Goal: Task Accomplishment & Management: Manage account settings

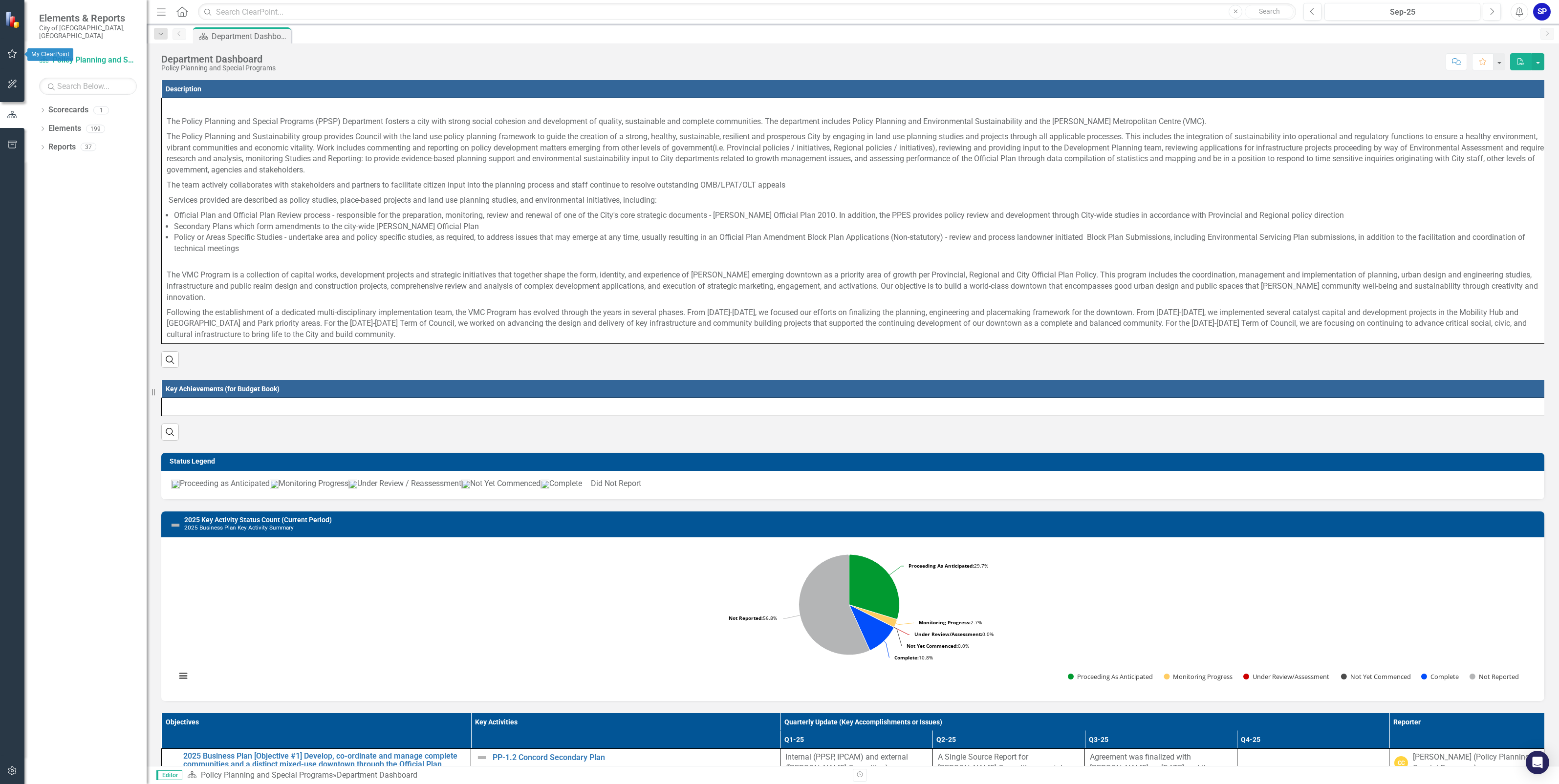
click at [12, 55] on icon "button" at bounding box center [13, 54] width 10 height 8
click at [66, 110] on link "My Updates" at bounding box center [88, 116] width 98 height 11
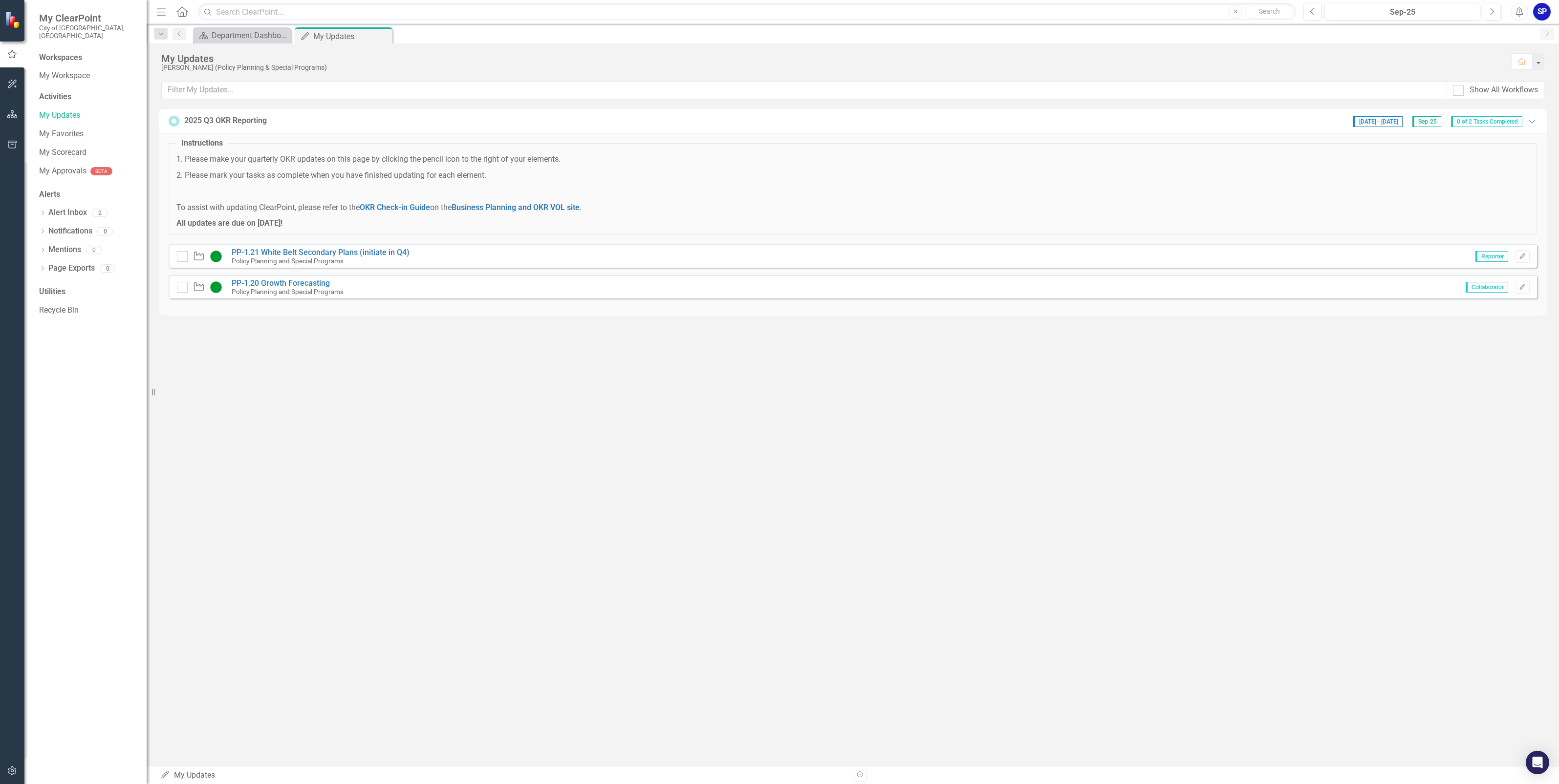
click at [62, 82] on div "Workspaces My Workspace Activities My Updates My Favorites My Scorecard My Appr…" at bounding box center [85, 418] width 122 height 732
click at [63, 92] on div "Activities" at bounding box center [88, 97] width 98 height 11
click at [58, 128] on link "My Favorites" at bounding box center [88, 134] width 98 height 11
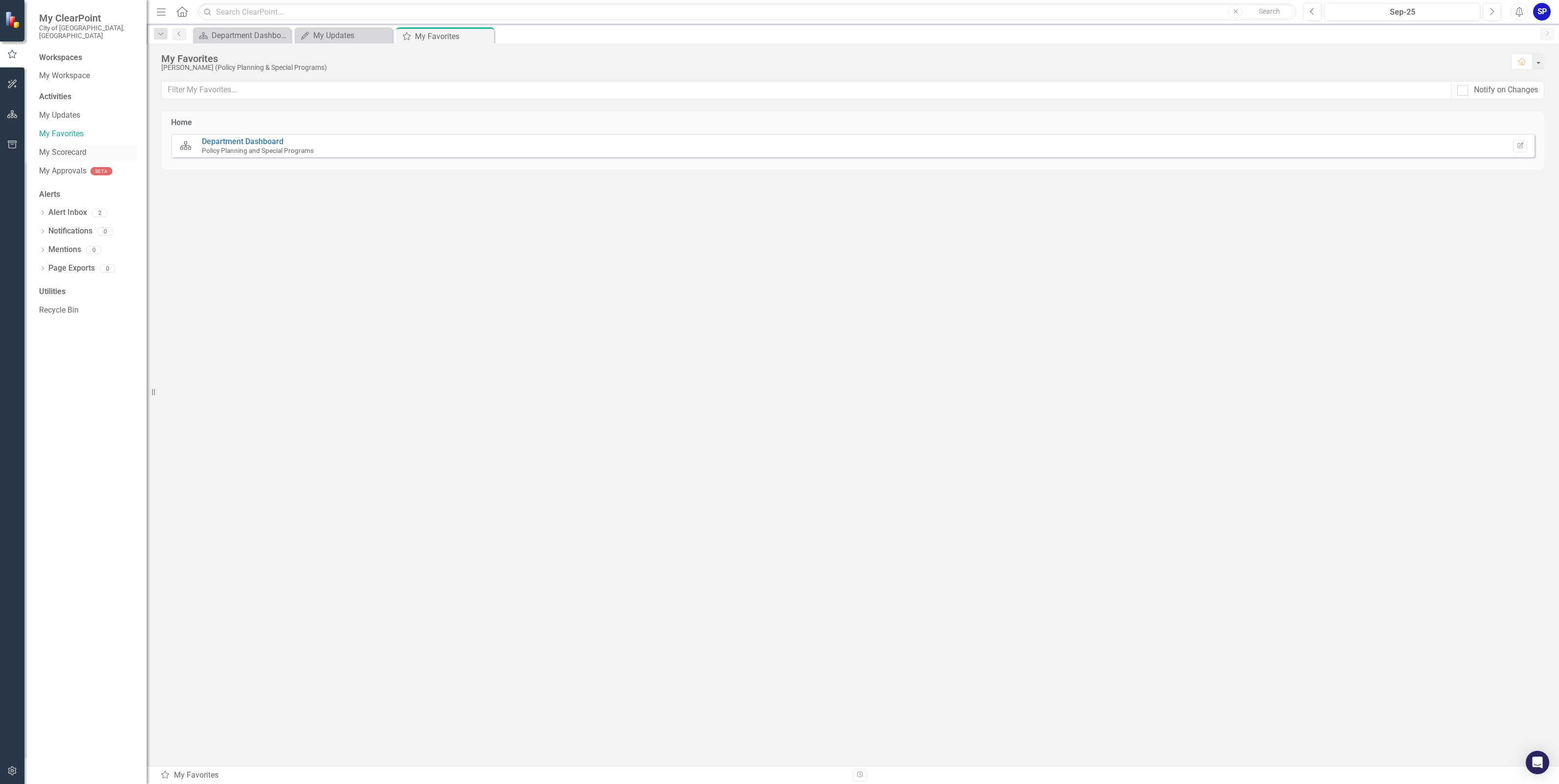
click at [58, 147] on link "My Scorecard" at bounding box center [88, 153] width 98 height 11
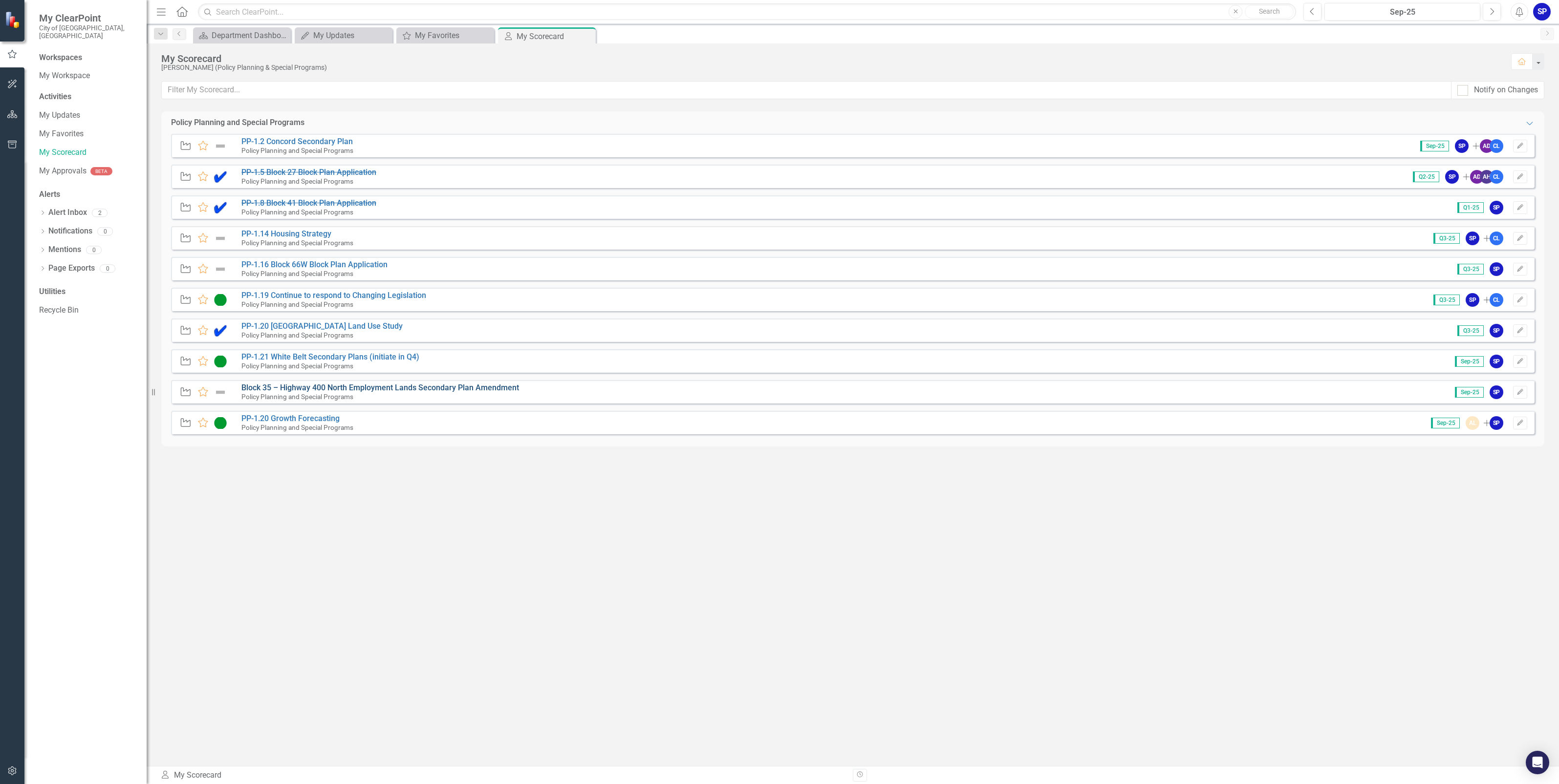
click at [279, 389] on link "Block 35 – Highway 400 North Employment Lands Secondary Plan Amendment" at bounding box center [380, 387] width 277 height 9
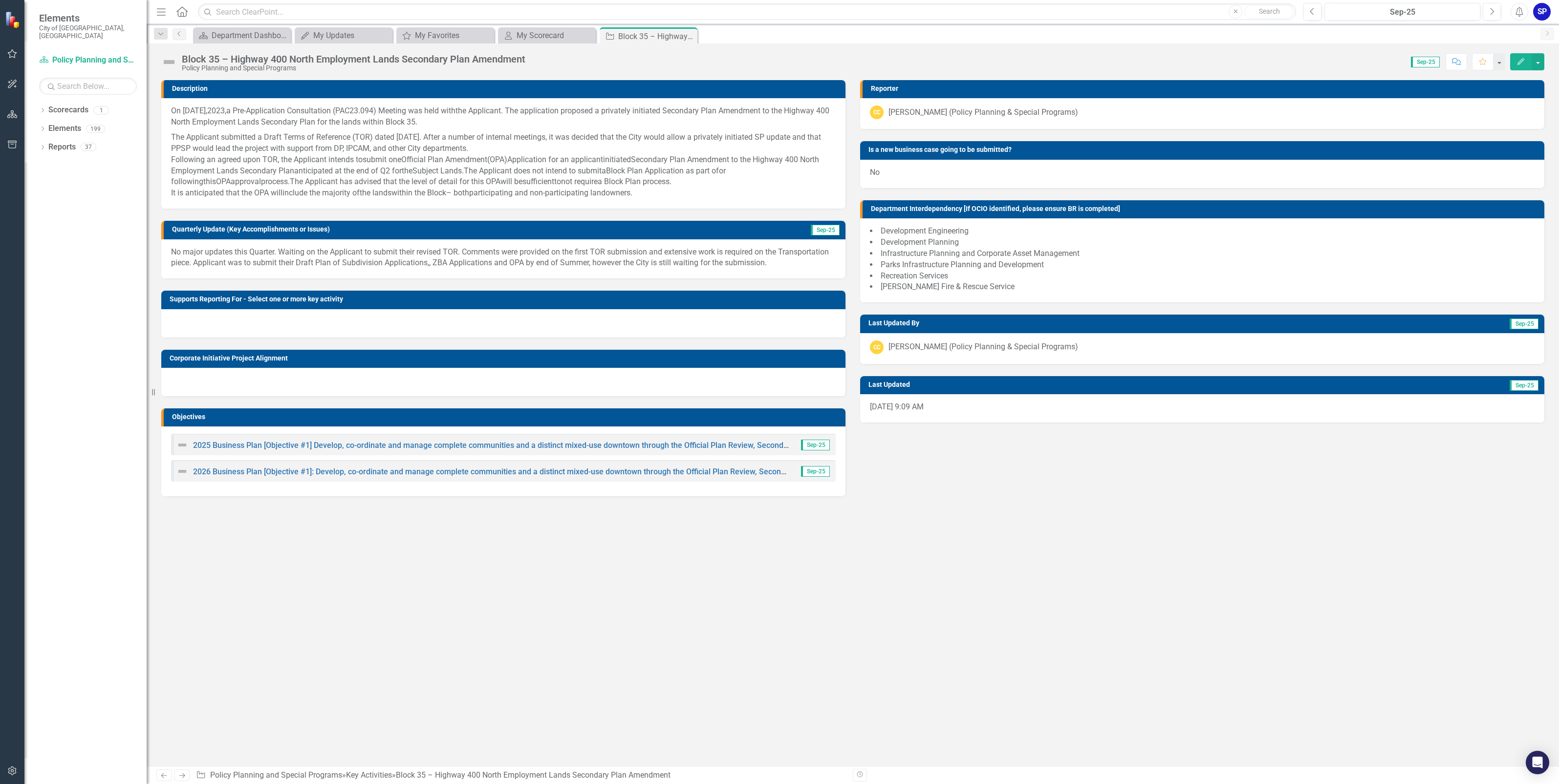
click at [173, 64] on img at bounding box center [169, 62] width 16 height 16
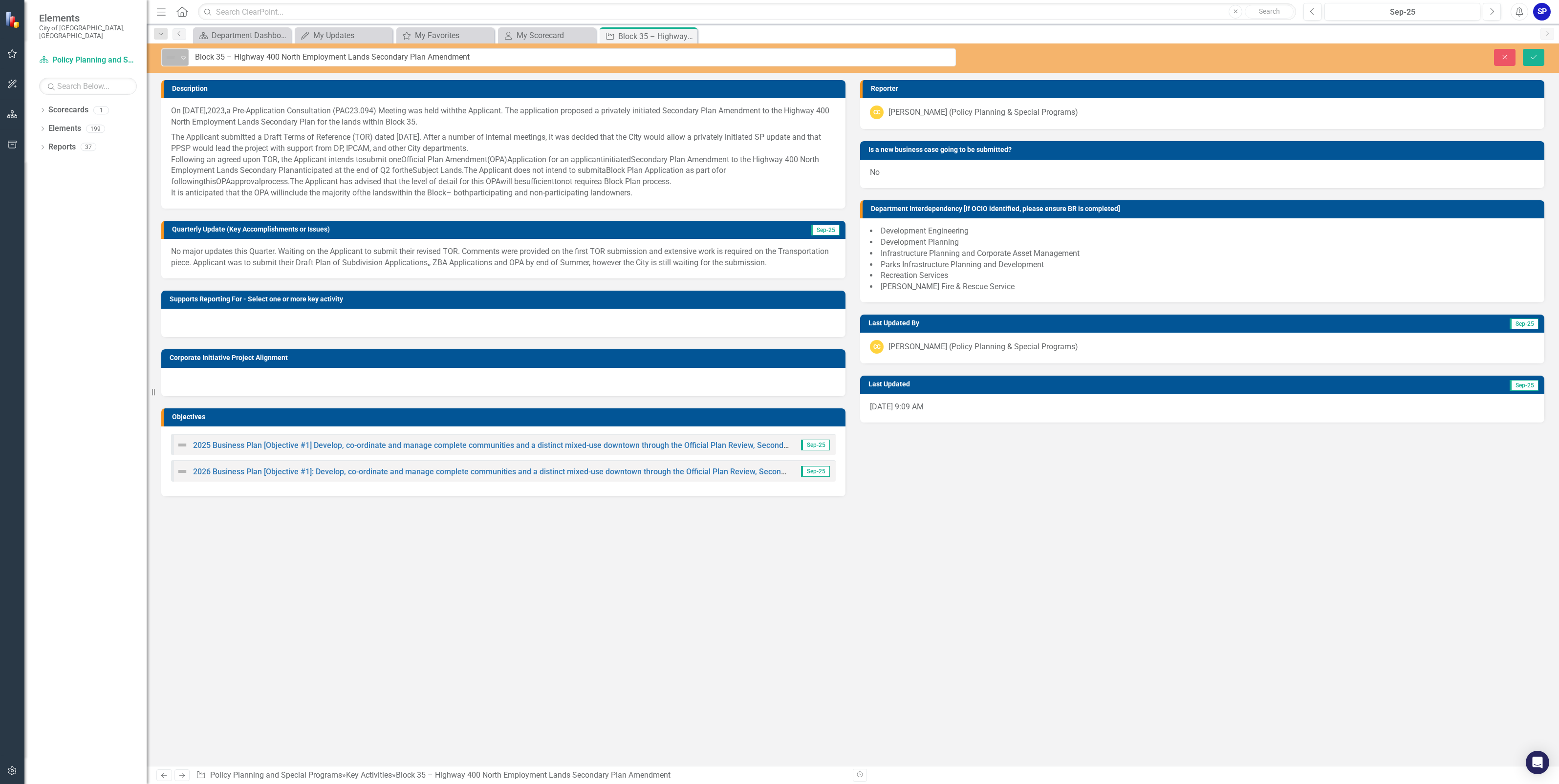
click at [185, 57] on icon at bounding box center [183, 58] width 5 height 3
click at [185, 87] on div "Proceeding as Anticipated" at bounding box center [212, 91] width 82 height 12
click at [1534, 56] on icon "Save" at bounding box center [1534, 57] width 9 height 7
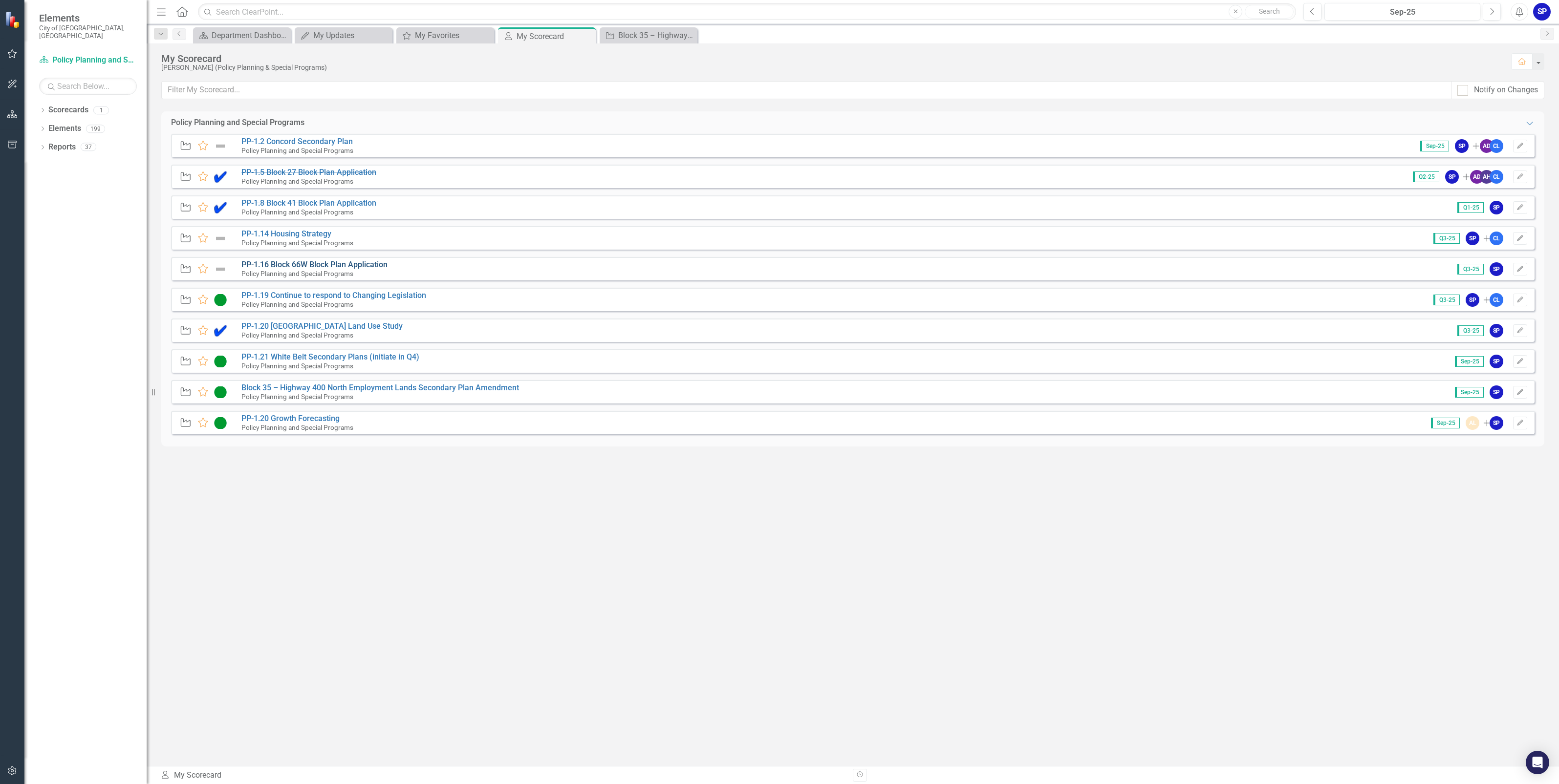
click at [286, 262] on link "PP-1.16 Block 66W Block Plan Application" at bounding box center [314, 264] width 146 height 9
click at [284, 234] on link "PP-1.14 Housing Strategy" at bounding box center [286, 234] width 90 height 9
click at [297, 139] on link "PP-1.2 Concord Secondary Plan" at bounding box center [297, 142] width 111 height 9
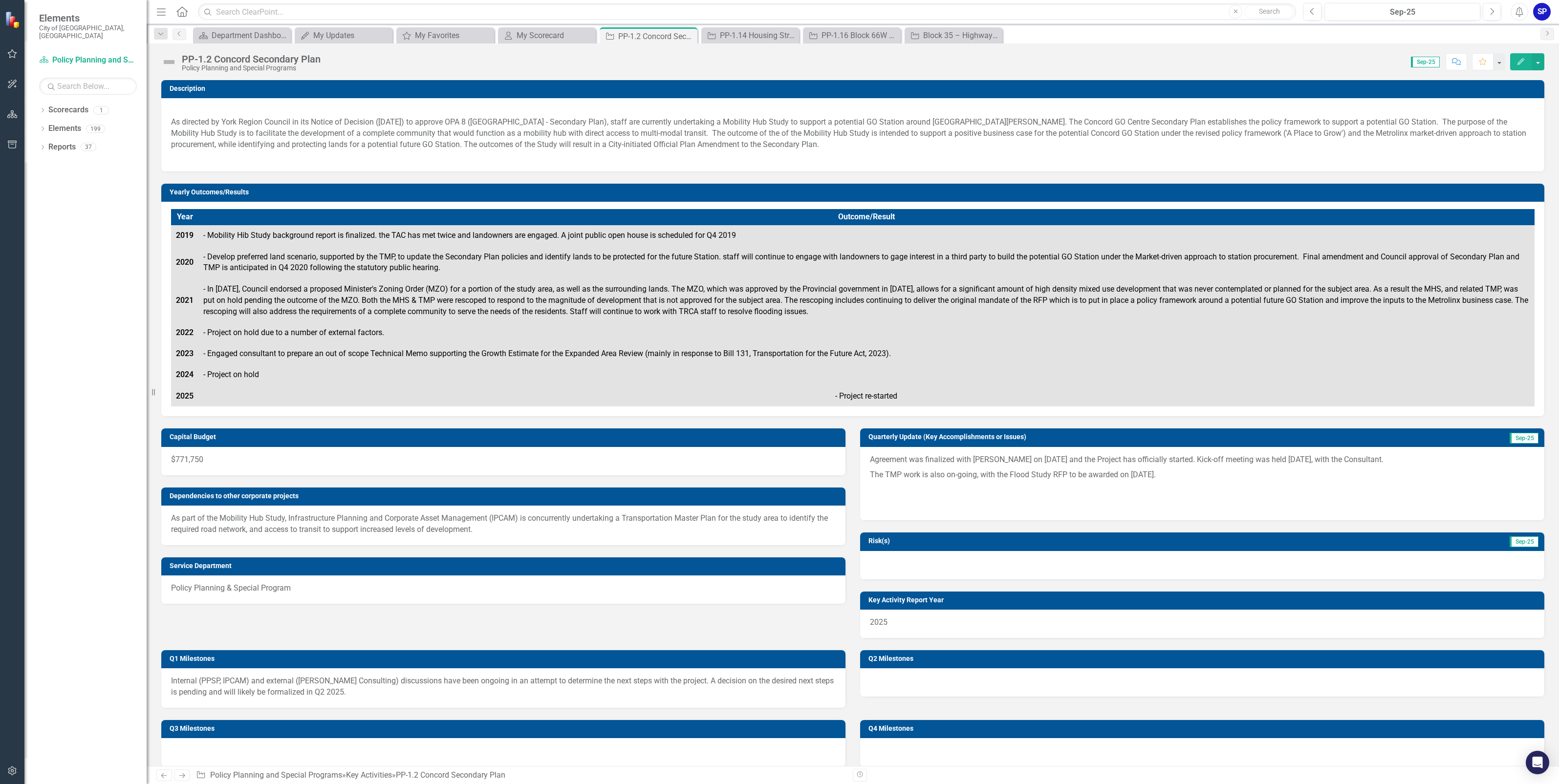
click at [167, 61] on img at bounding box center [169, 62] width 16 height 16
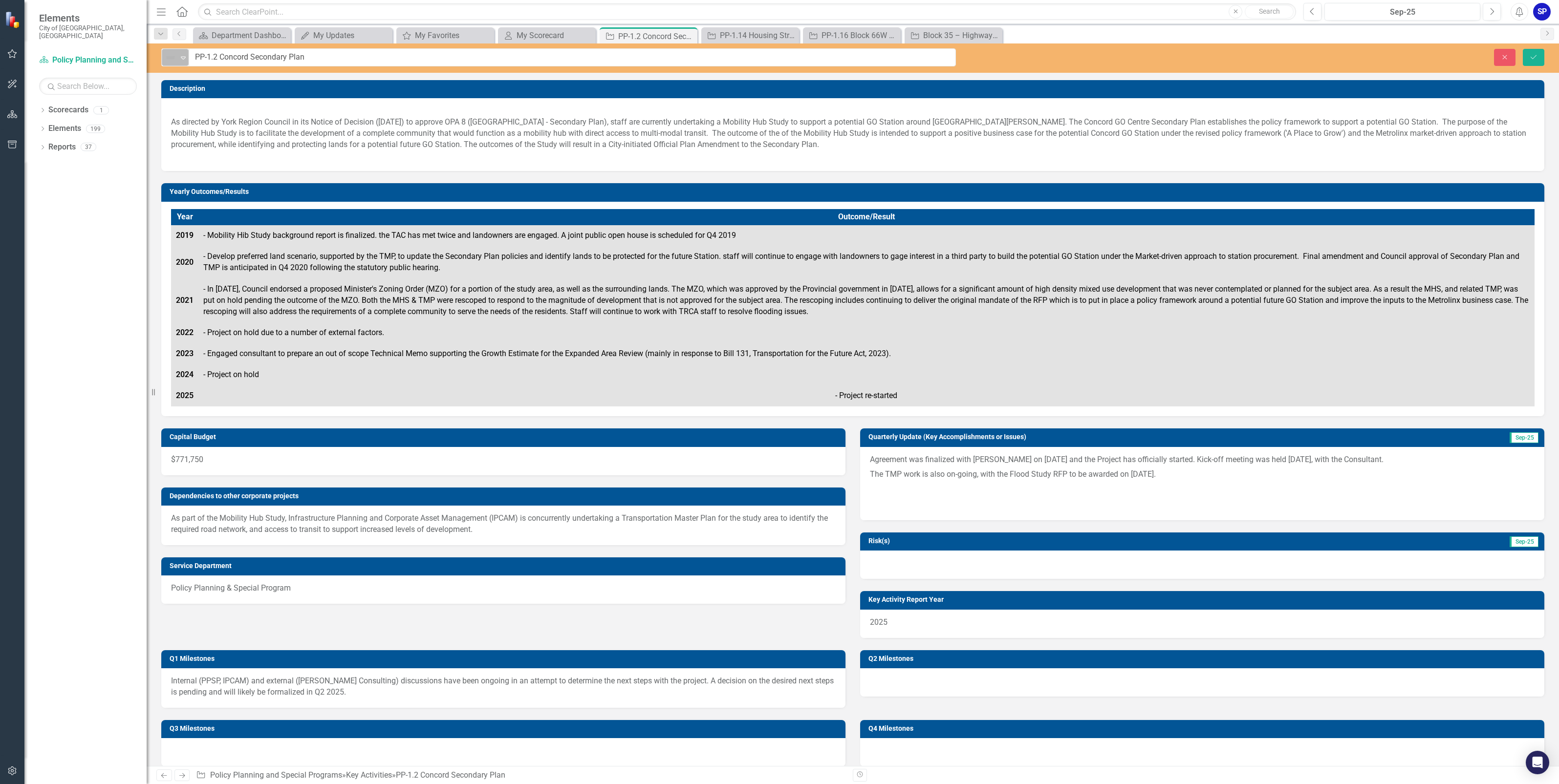
click at [185, 59] on icon "Expand" at bounding box center [183, 57] width 9 height 8
click at [185, 83] on div "Proceeding as Anticipated" at bounding box center [210, 91] width 98 height 16
click at [1532, 55] on icon "Save" at bounding box center [1534, 57] width 9 height 7
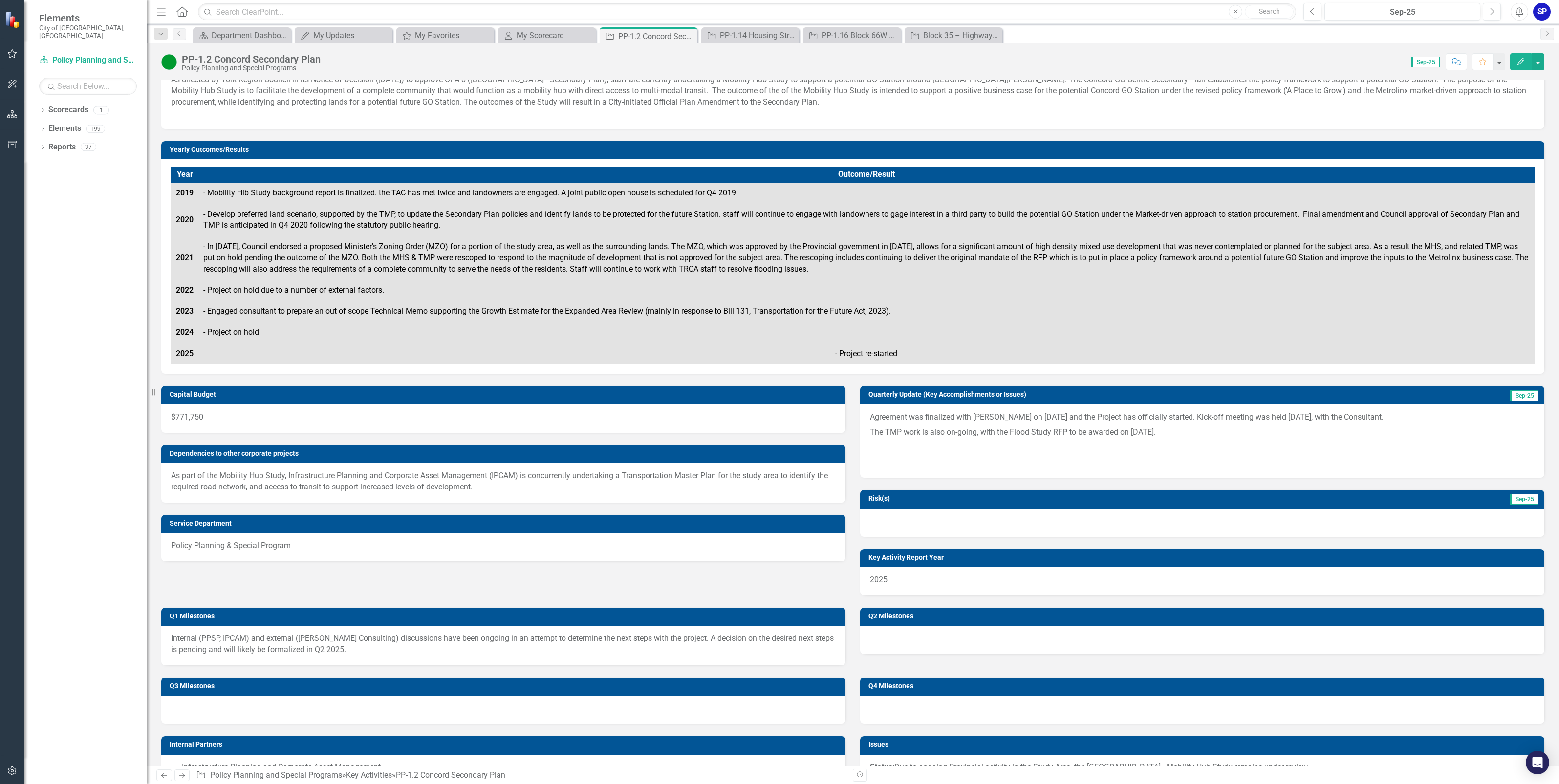
scroll to position [61, 0]
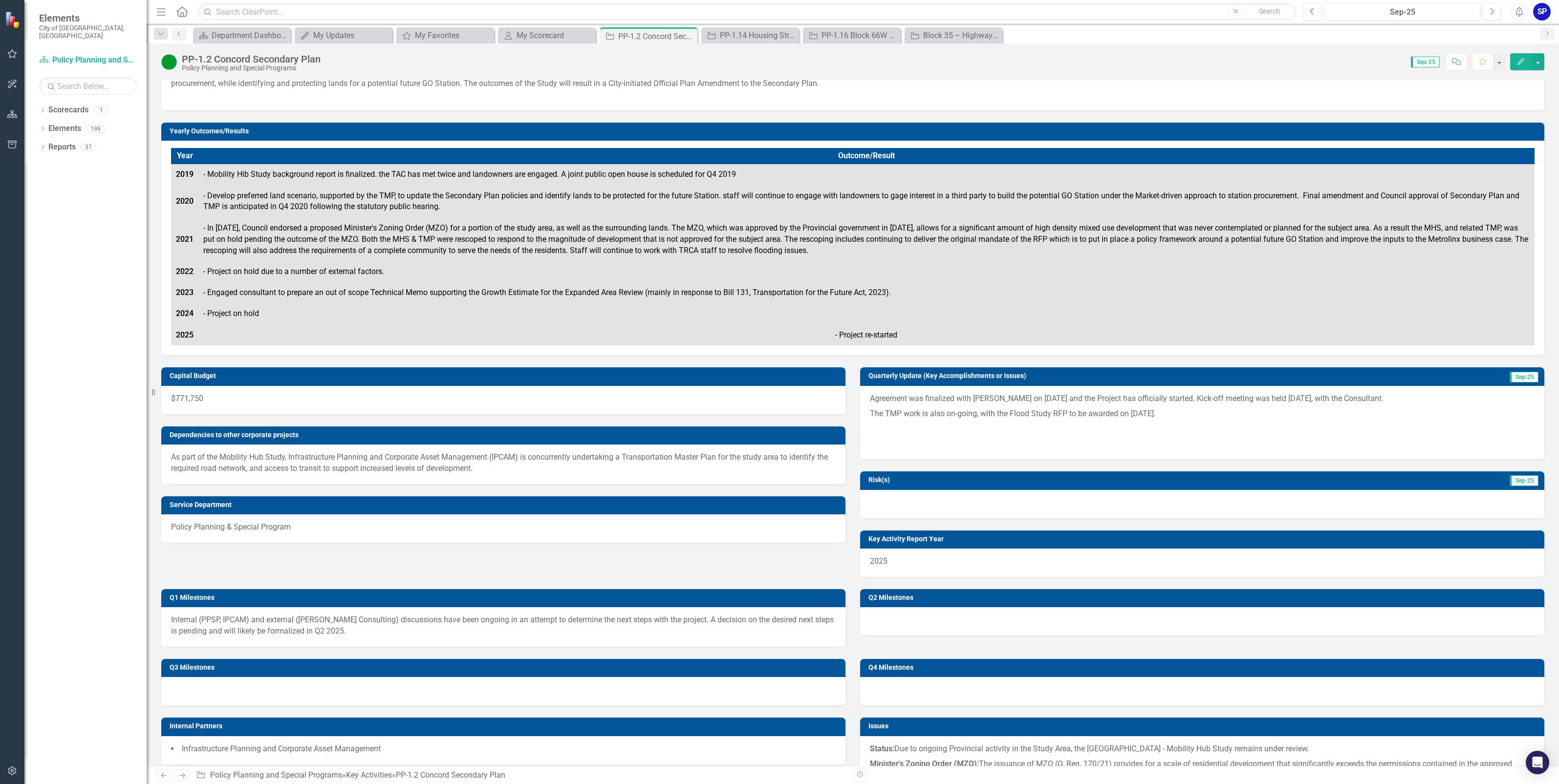
click at [901, 618] on div at bounding box center [1202, 621] width 684 height 28
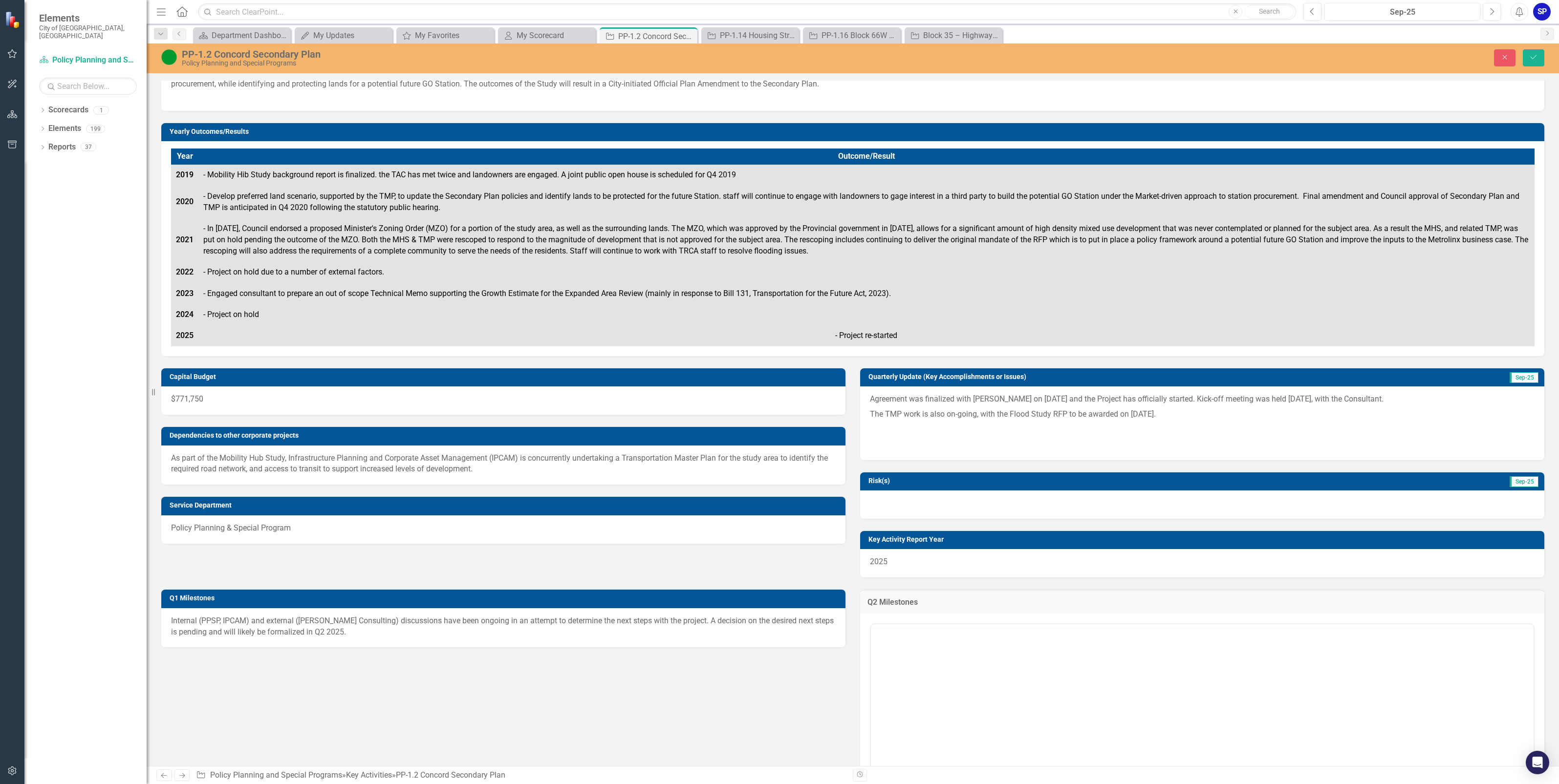
scroll to position [0, 0]
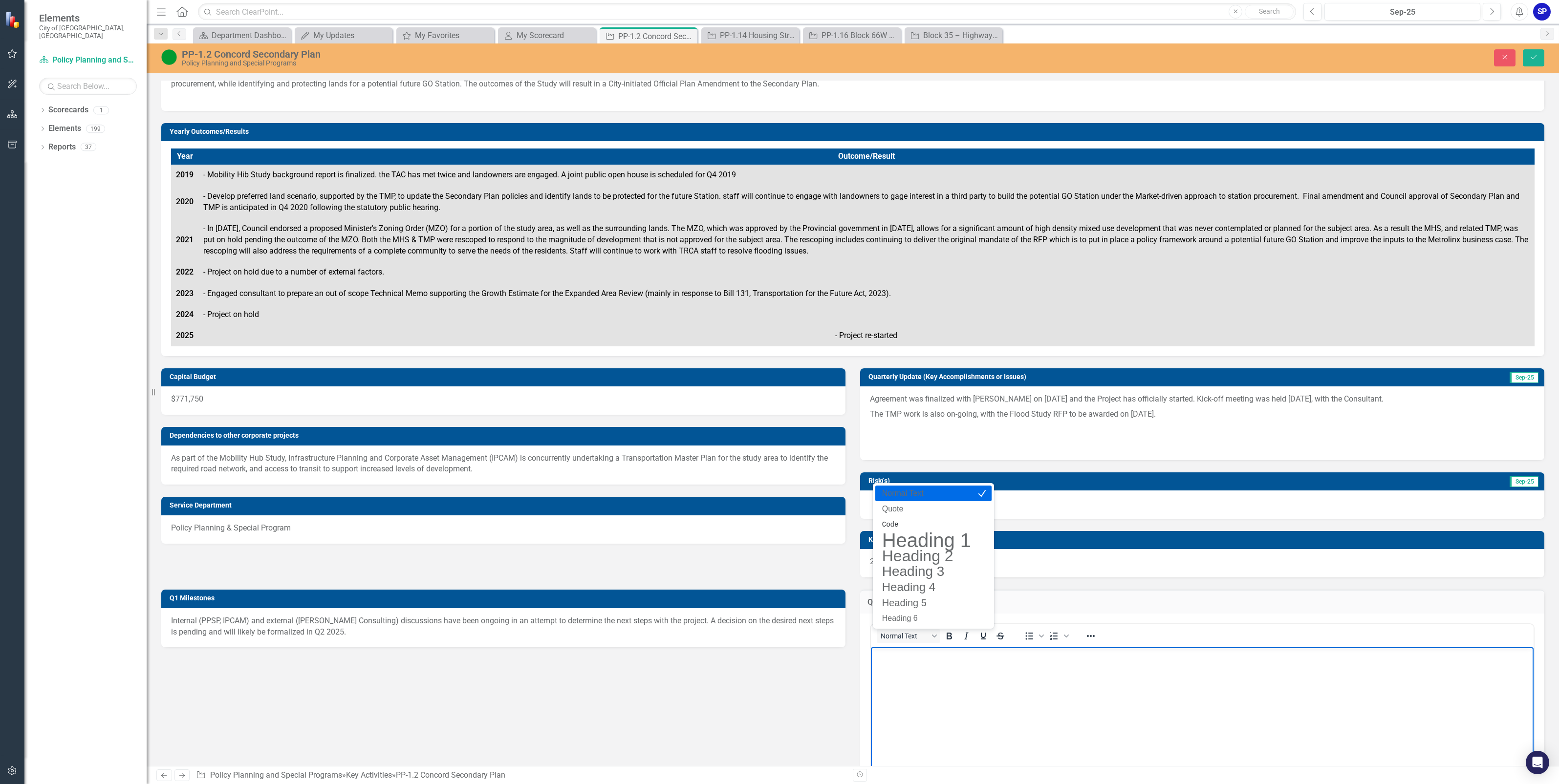
click at [915, 655] on p "Rich Text Area. Press ALT-0 for help." at bounding box center [1202, 655] width 658 height 12
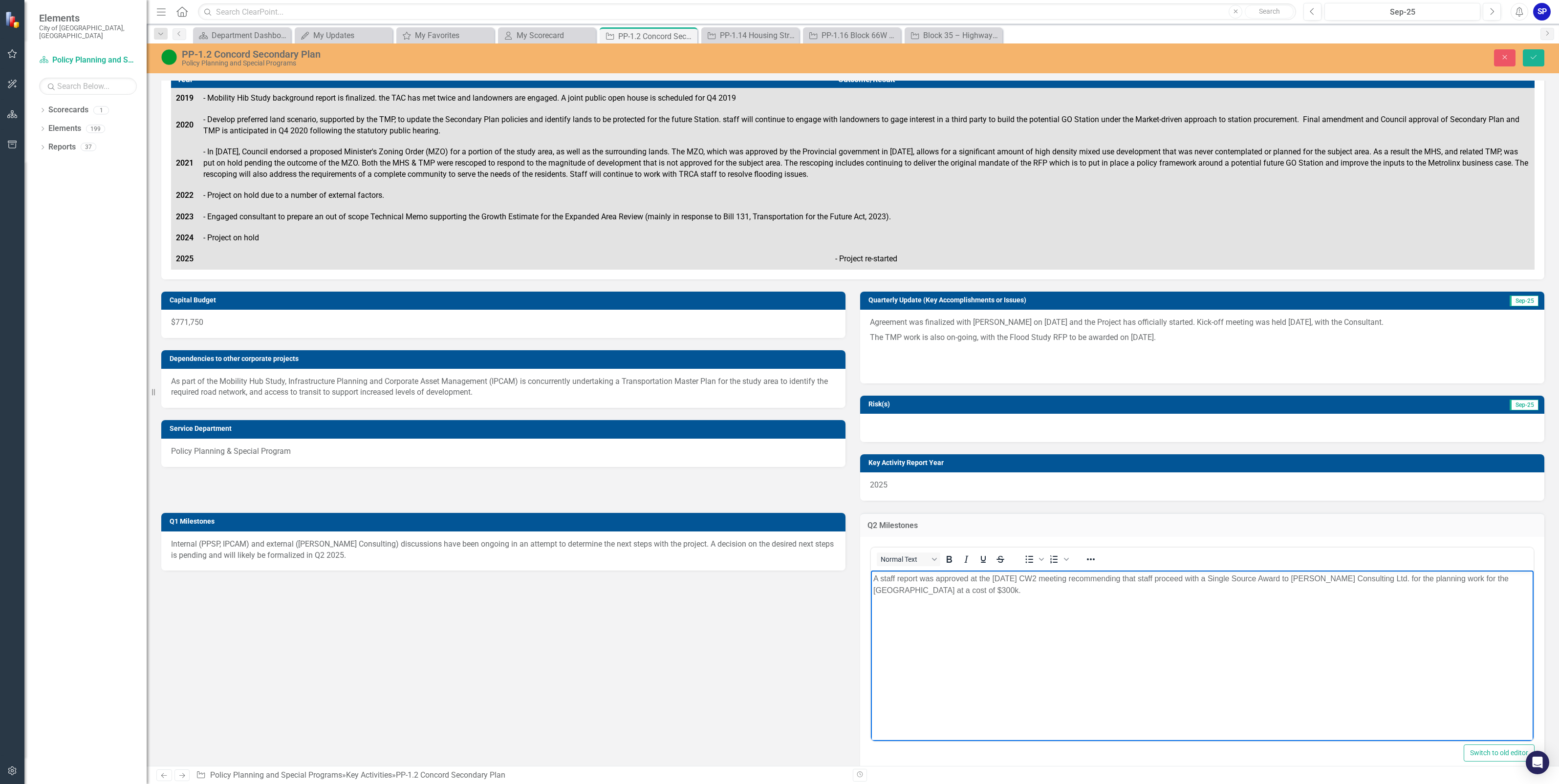
scroll to position [183, 0]
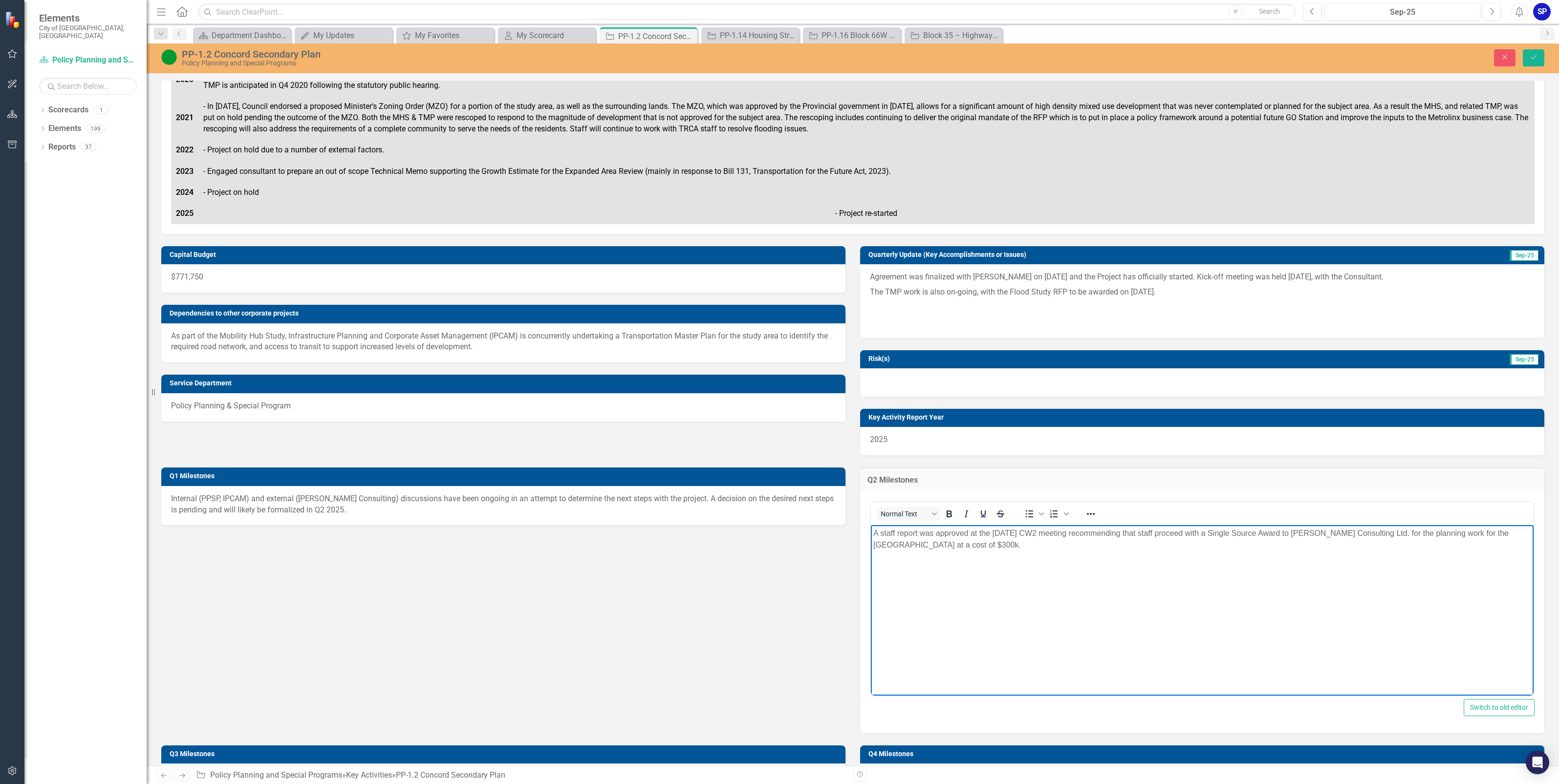
click at [807, 671] on div "Q1 Milestones Internal (PPSP, IPCAM) and external ([PERSON_NAME] Consulting) di…" at bounding box center [853, 594] width 1398 height 278
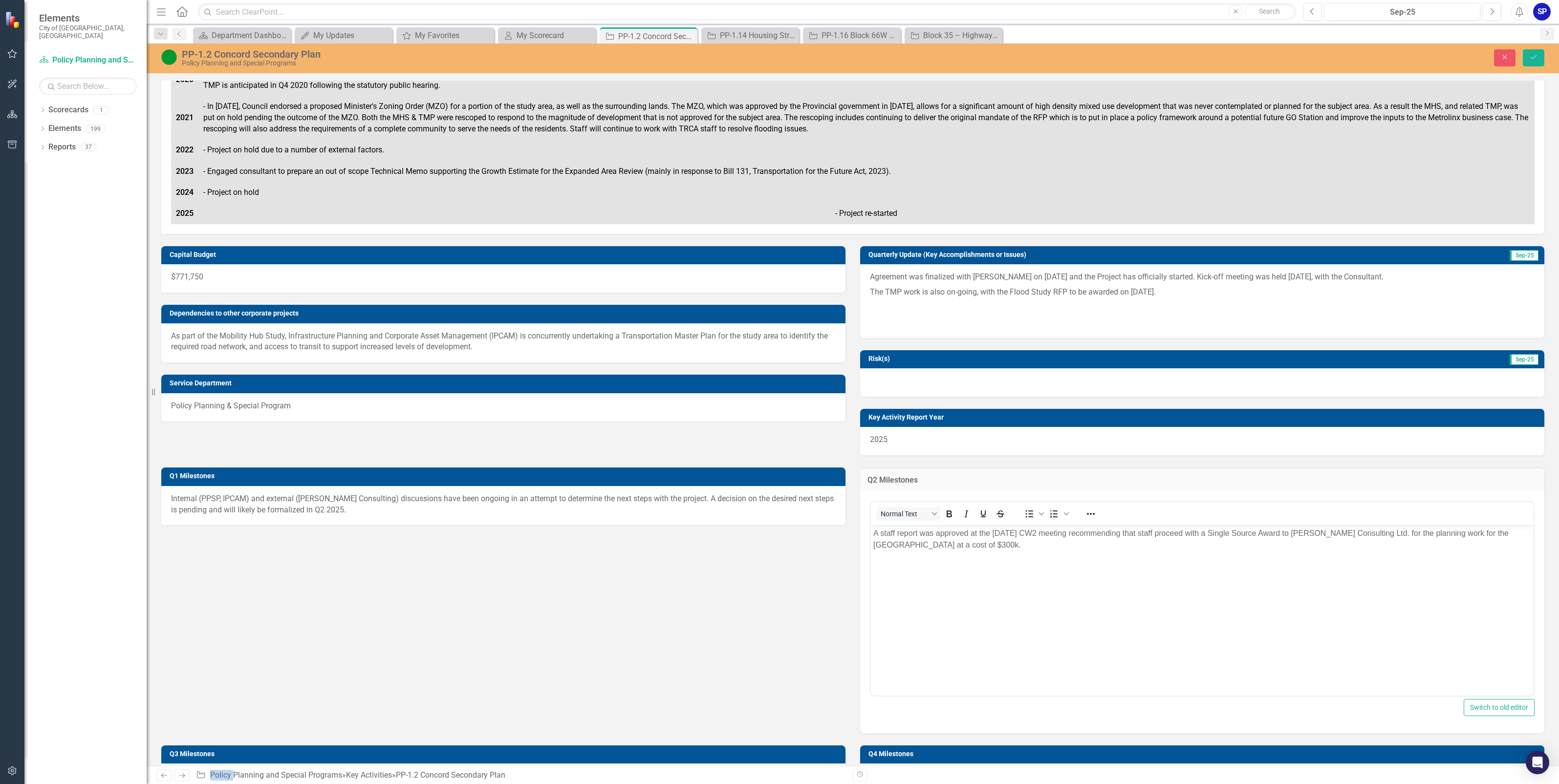
click at [807, 671] on div "Q1 Milestones Internal (PPSP, IPCAM) and external ([PERSON_NAME] Consulting) di…" at bounding box center [853, 594] width 1398 height 278
click at [899, 441] on div "2025" at bounding box center [1202, 441] width 684 height 28
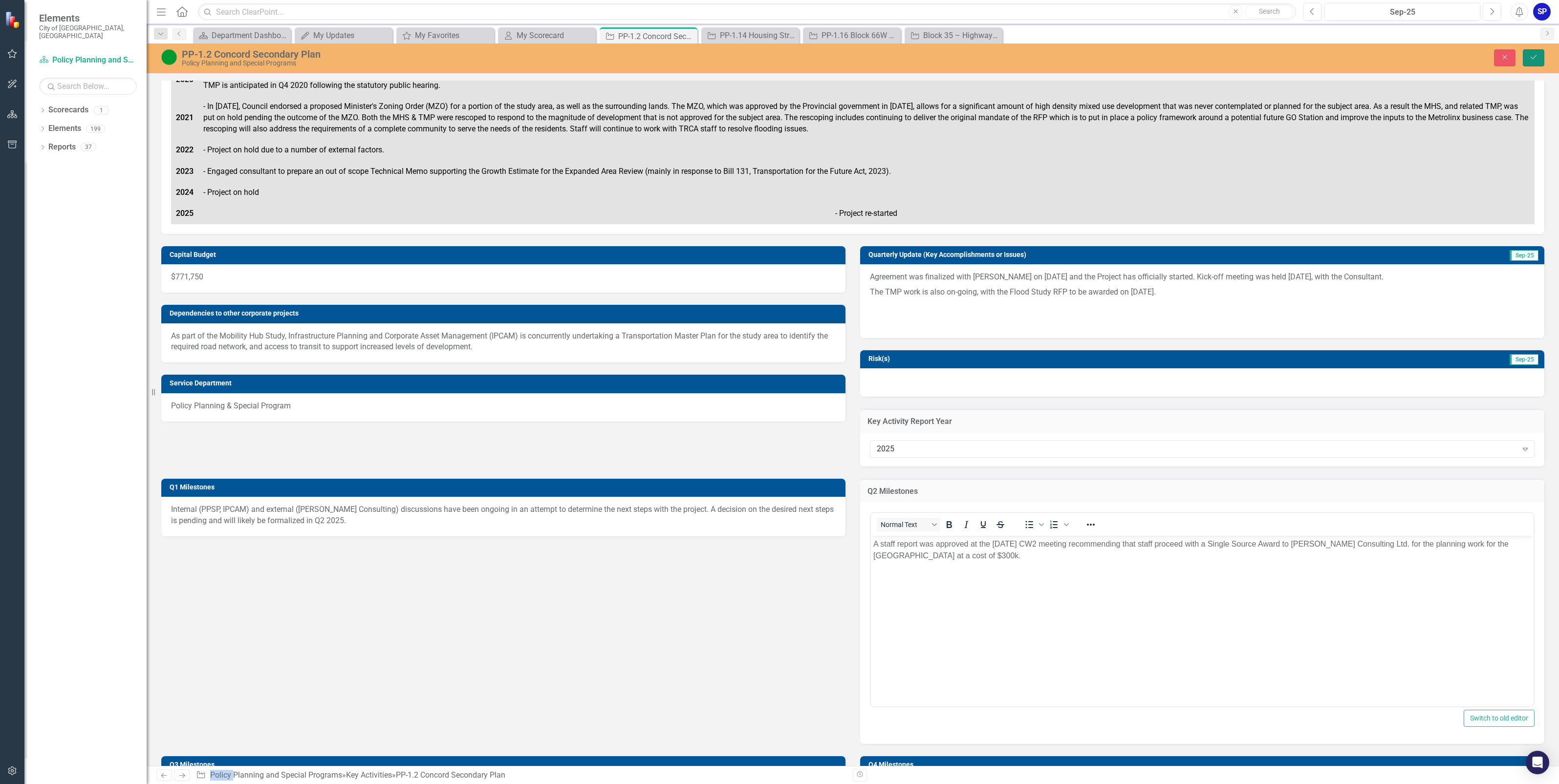
click at [1531, 57] on icon "Save" at bounding box center [1534, 57] width 9 height 7
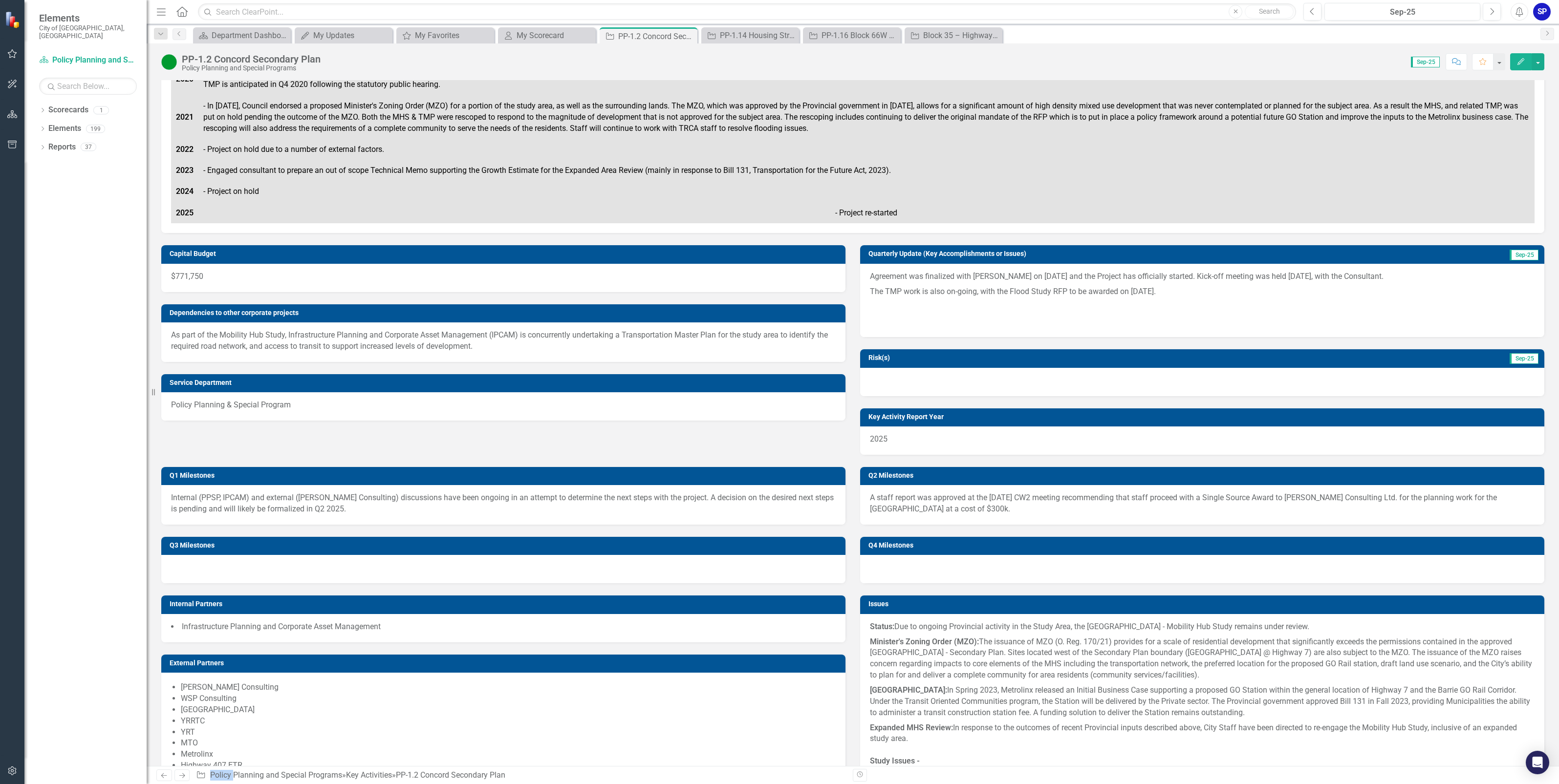
click at [883, 277] on p "Agreement was finalized with [PERSON_NAME] on [DATE] and the Project has offici…" at bounding box center [1203, 277] width 665 height 13
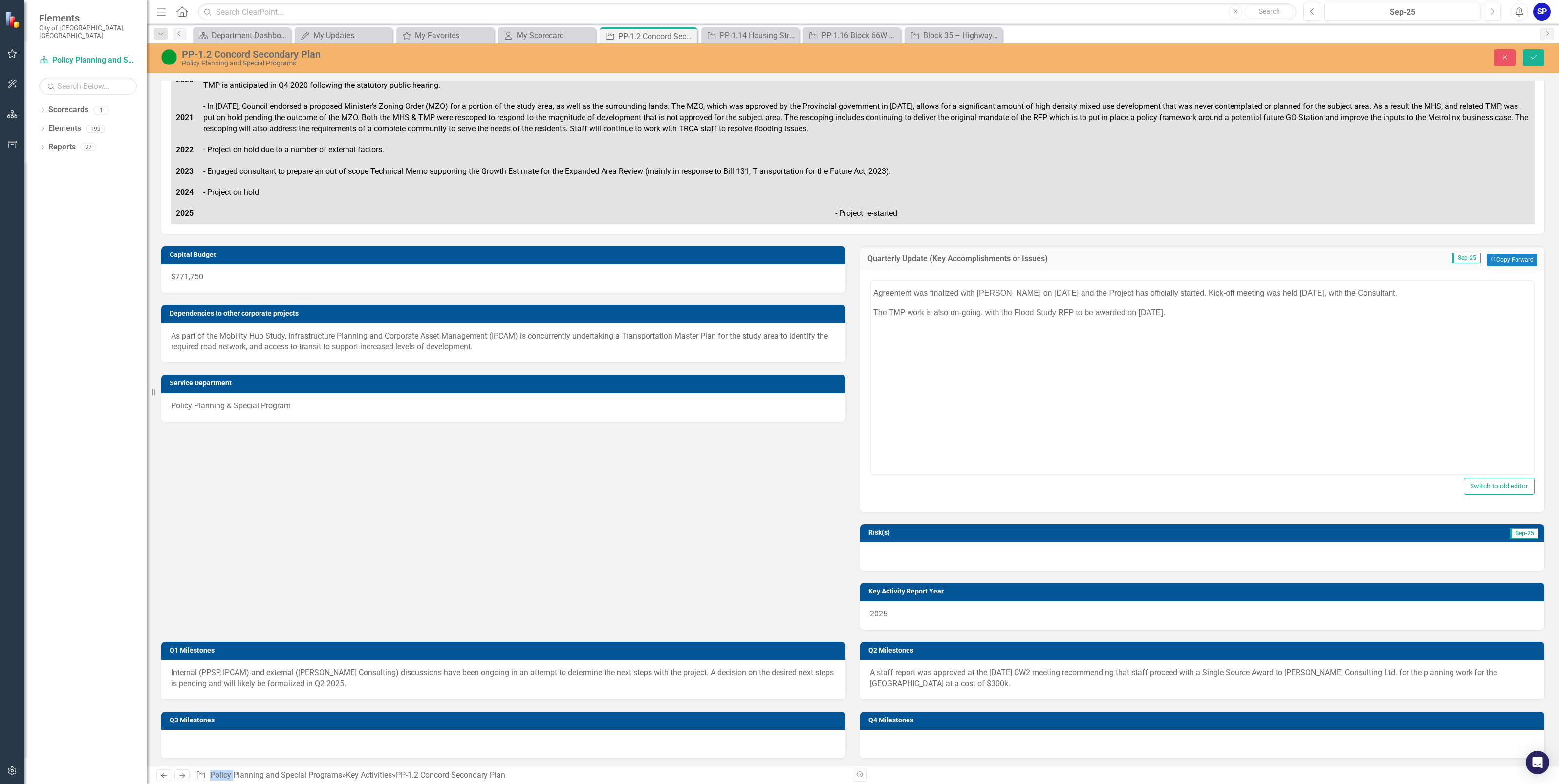
scroll to position [0, 0]
drag, startPoint x: 1755, startPoint y: 581, endPoint x: 875, endPoint y: 311, distance: 920.5
click at [875, 311] on p "Agreement was finalized with [PERSON_NAME] on [DATE] and the Project has offici…" at bounding box center [1202, 311] width 658 height 12
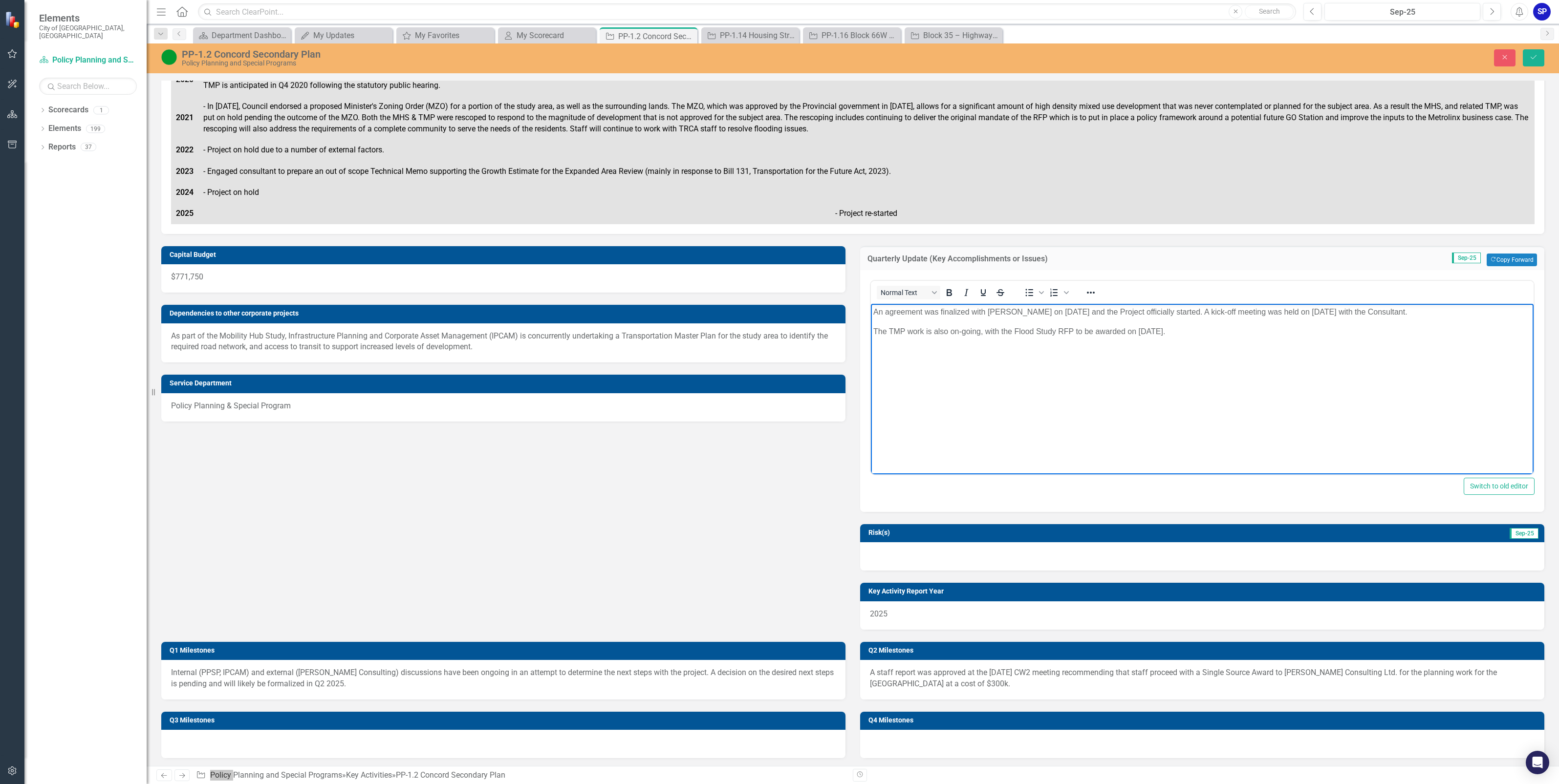
click at [1368, 311] on p "An agreement was finalized with [PERSON_NAME] on [DATE] and the Project officia…" at bounding box center [1202, 311] width 658 height 12
click at [1505, 349] on p "PPSP staff and Finance staff are investigating a Transit Station Charge (TSC) f…" at bounding box center [1202, 351] width 658 height 12
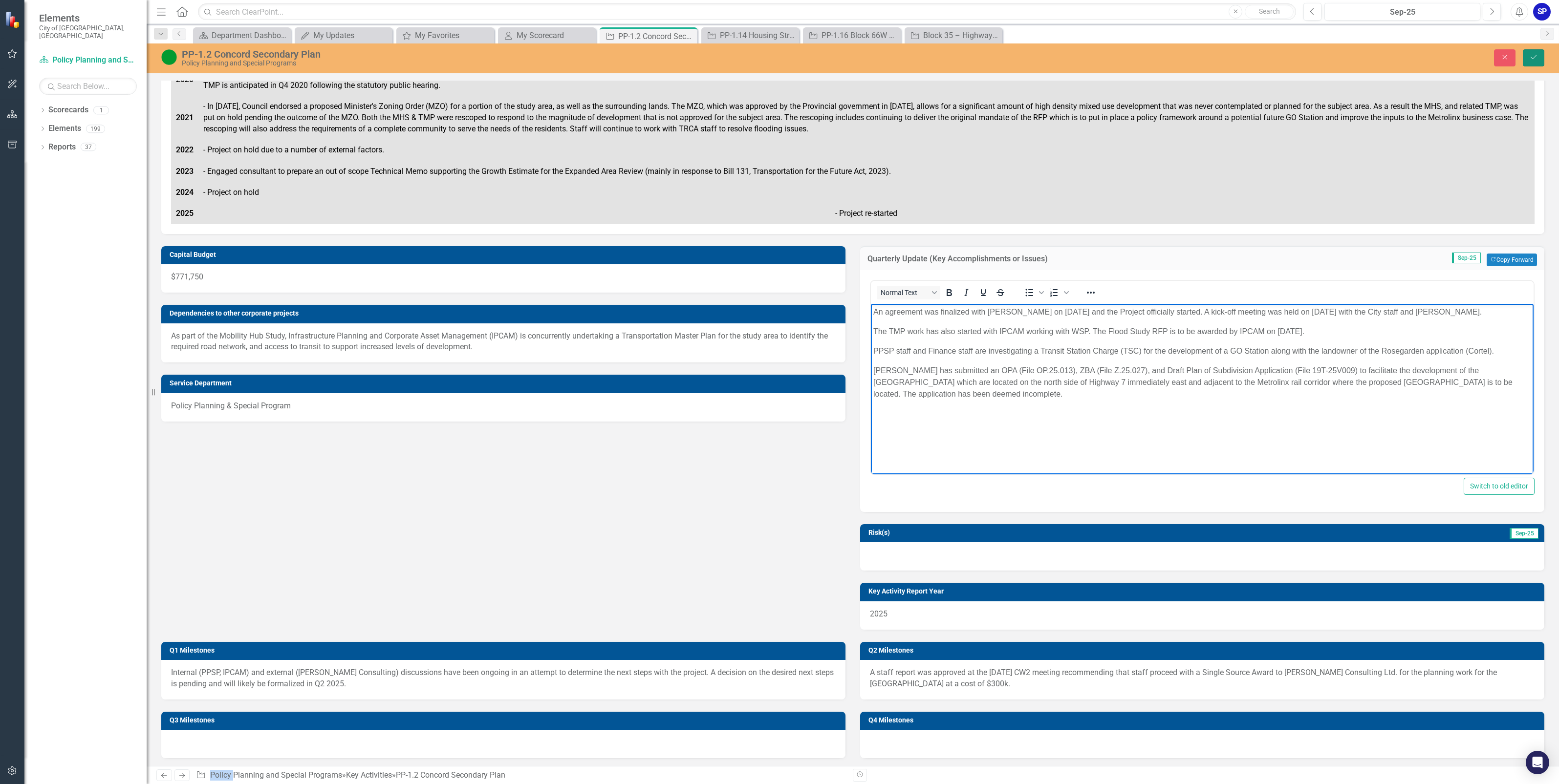
click at [1528, 57] on button "Save" at bounding box center [1534, 57] width 21 height 17
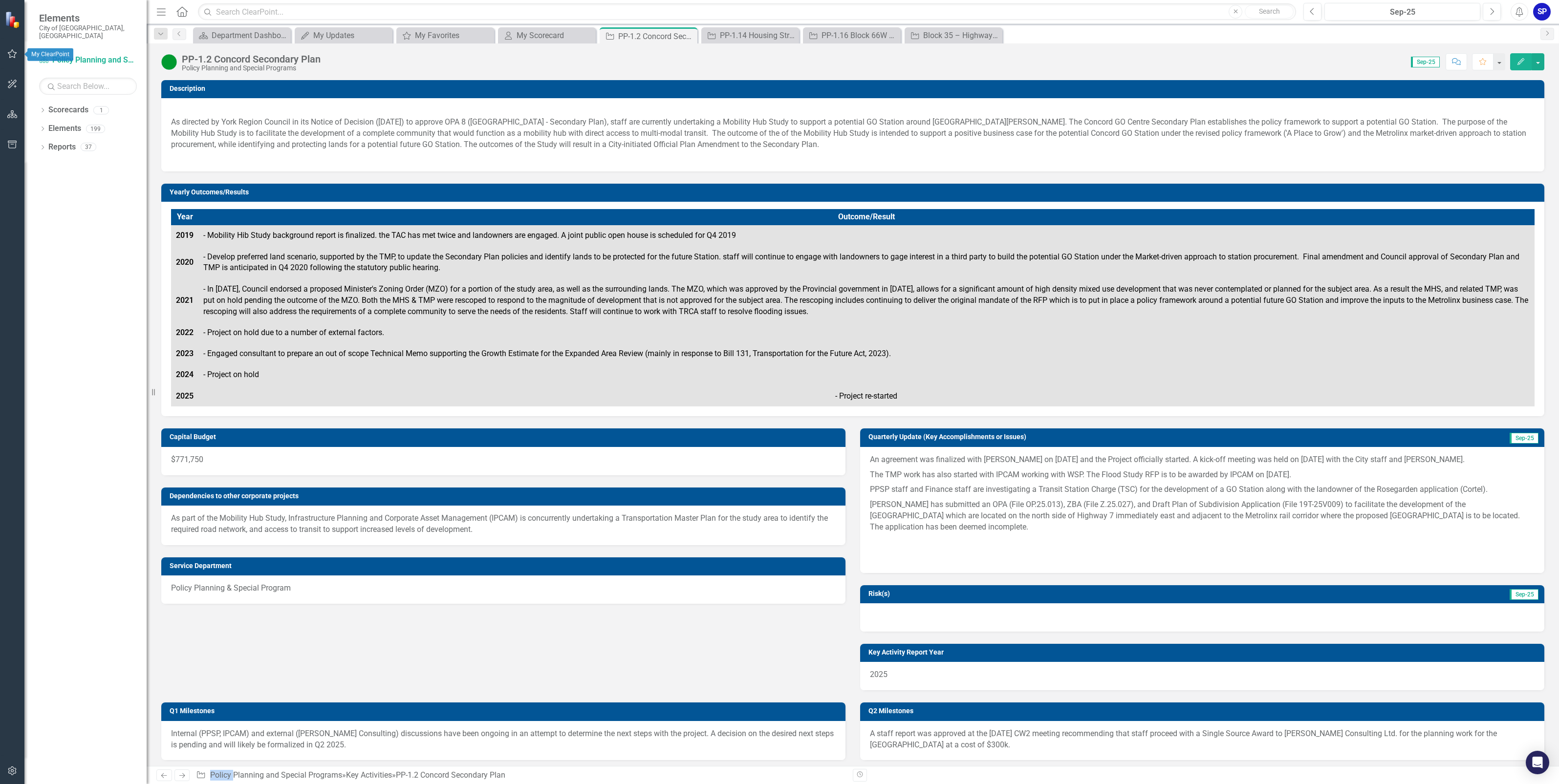
click at [12, 55] on icon "button" at bounding box center [13, 54] width 10 height 8
click at [431, 33] on div "My Favorites" at bounding box center [447, 35] width 64 height 12
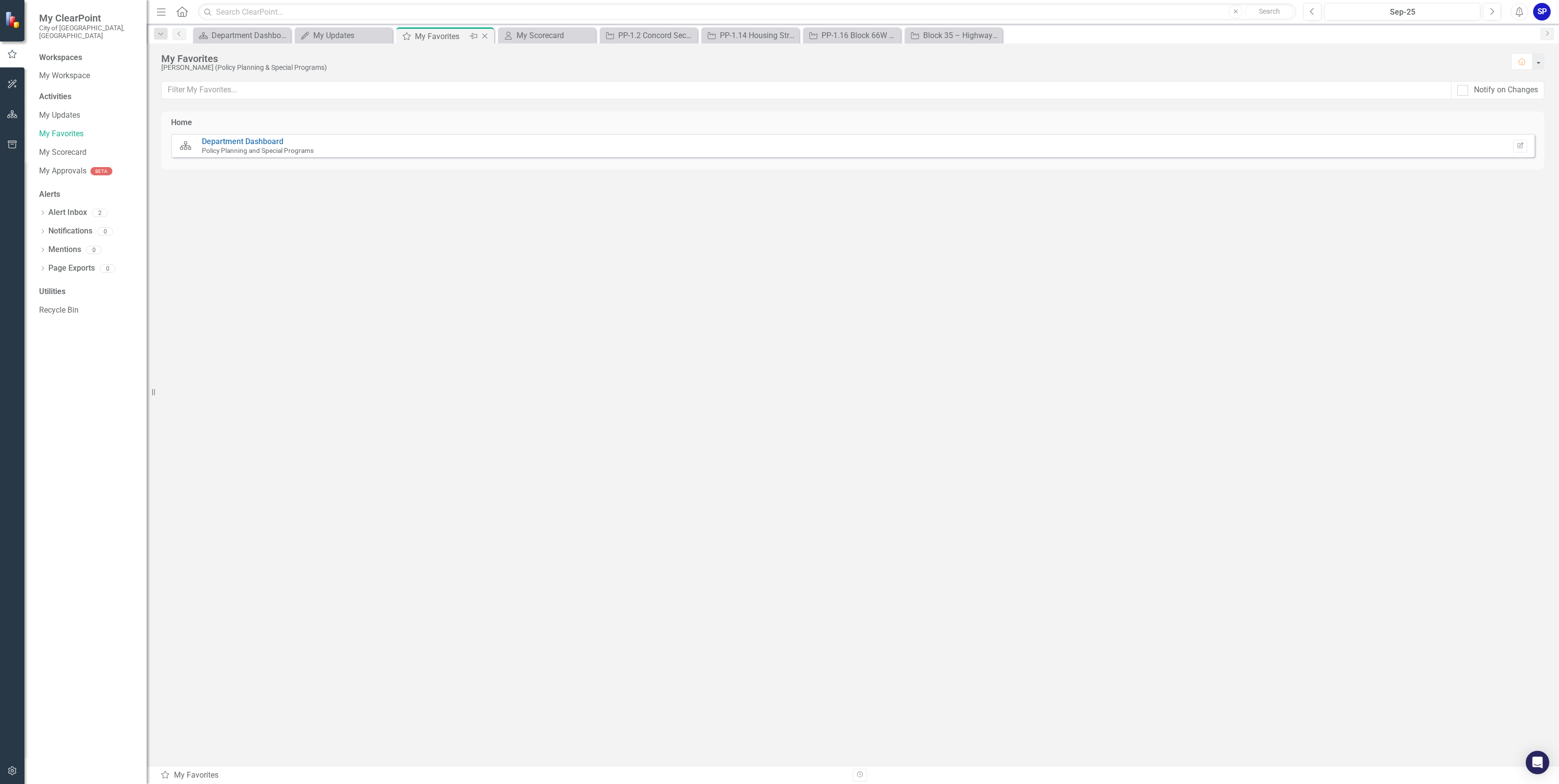
click at [485, 35] on icon "Close" at bounding box center [484, 36] width 9 height 8
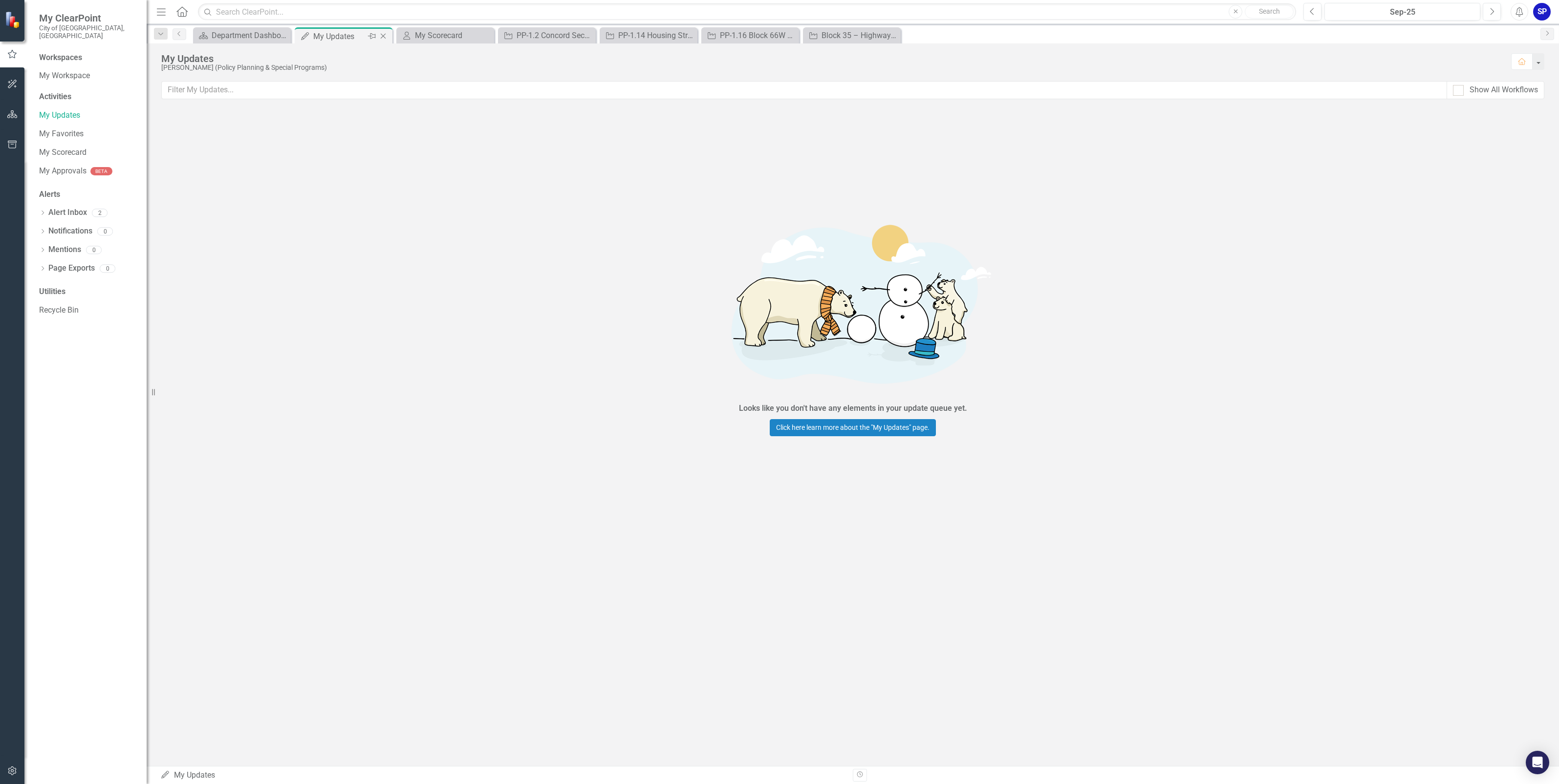
click at [348, 32] on div "My Updates" at bounding box center [339, 36] width 52 height 12
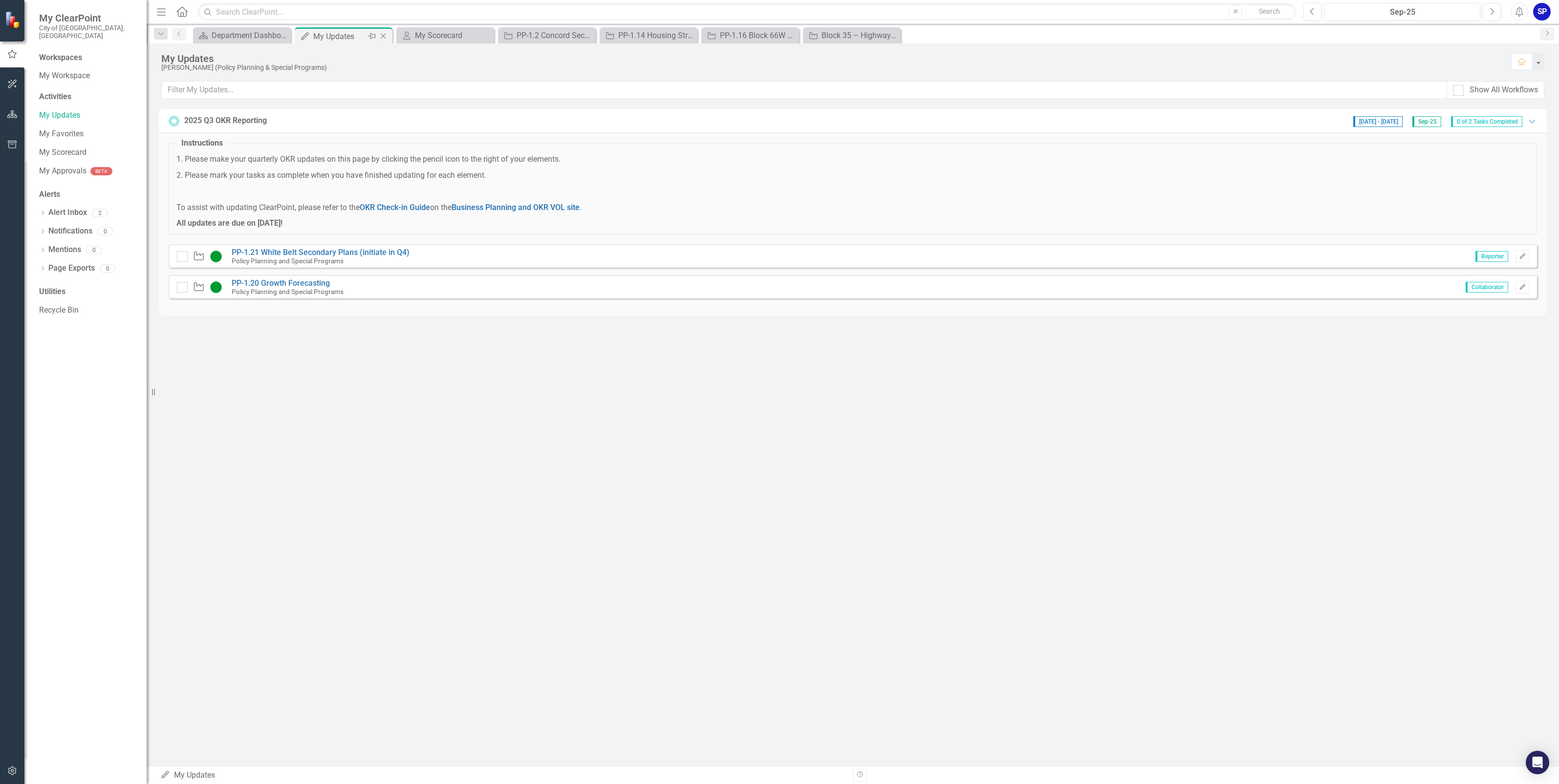
click at [384, 35] on icon "Close" at bounding box center [383, 36] width 9 height 8
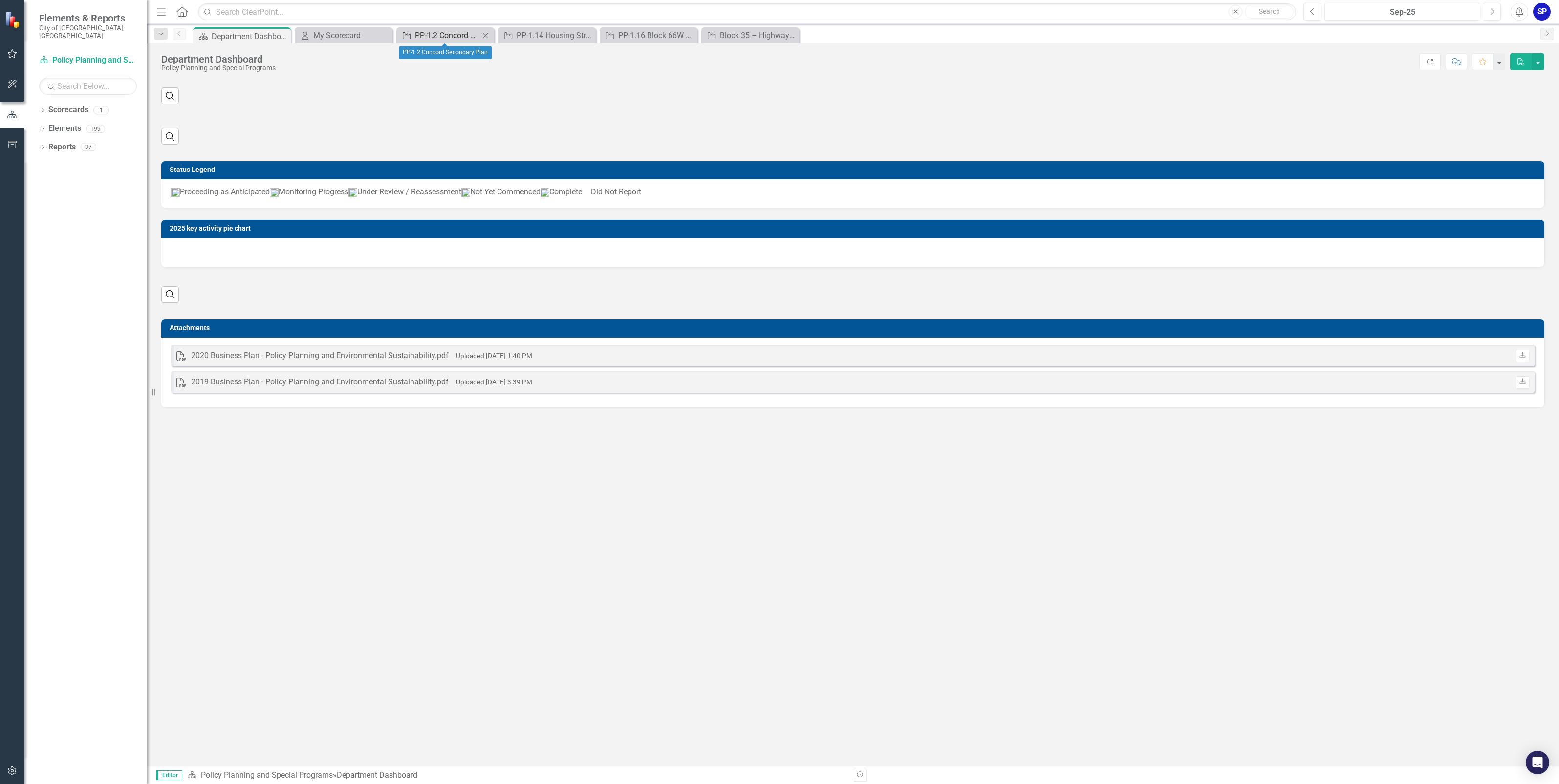
click at [450, 34] on div "PP-1.2 Concord Secondary Plan" at bounding box center [447, 35] width 64 height 12
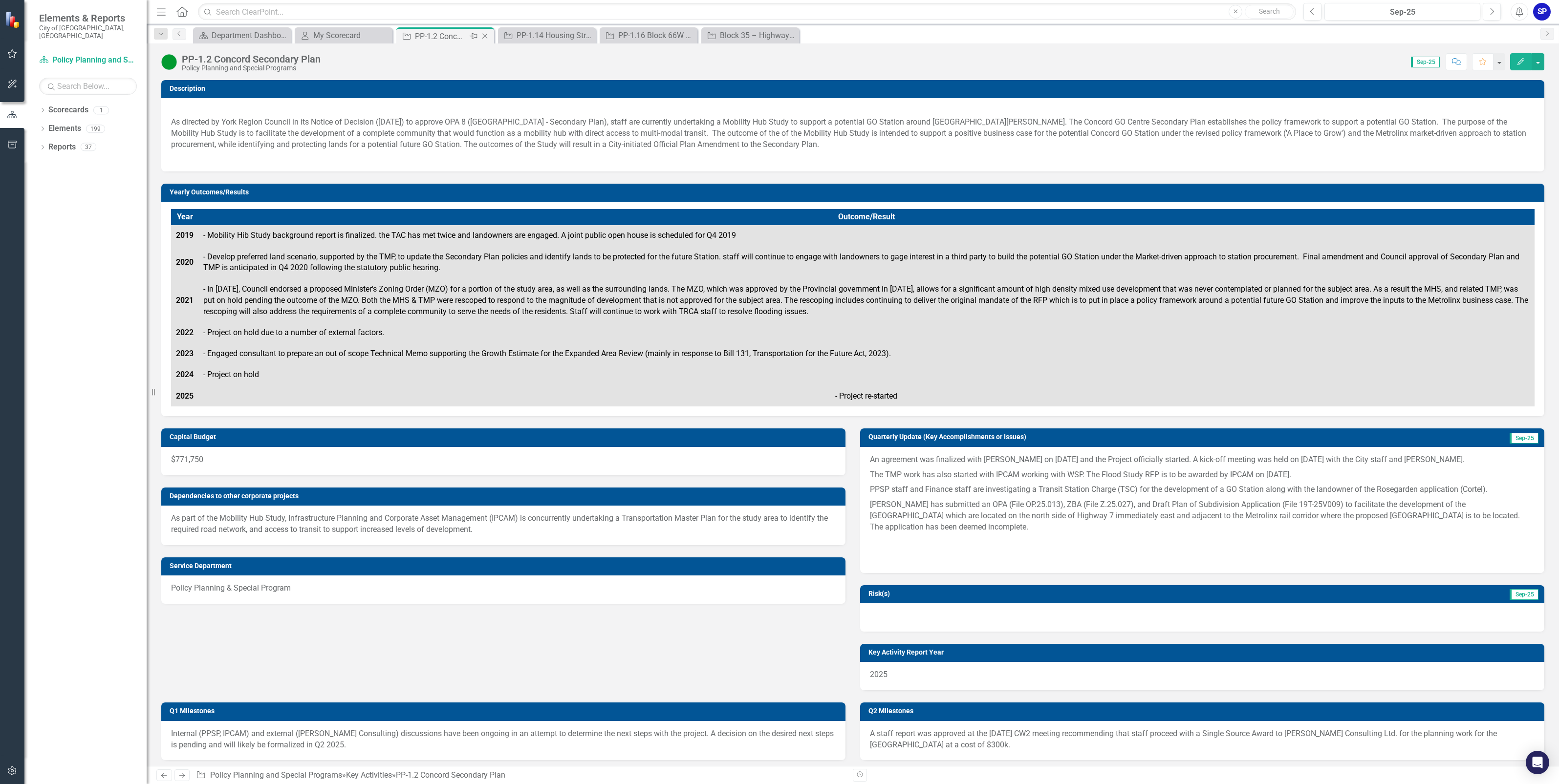
click at [483, 35] on icon "Close" at bounding box center [484, 36] width 9 height 8
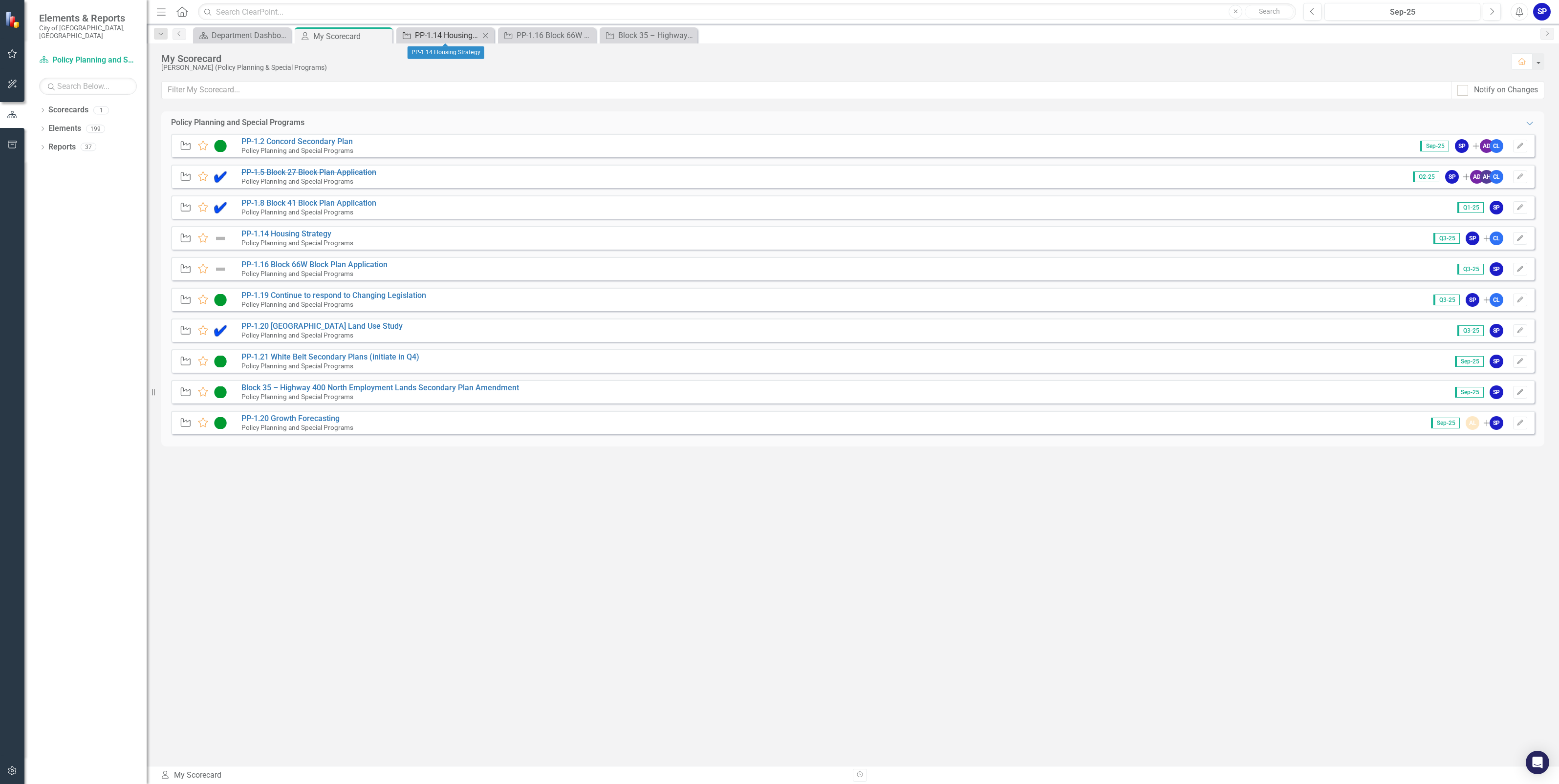
click at [471, 31] on div "PP-1.14 Housing Strategy" at bounding box center [447, 35] width 64 height 12
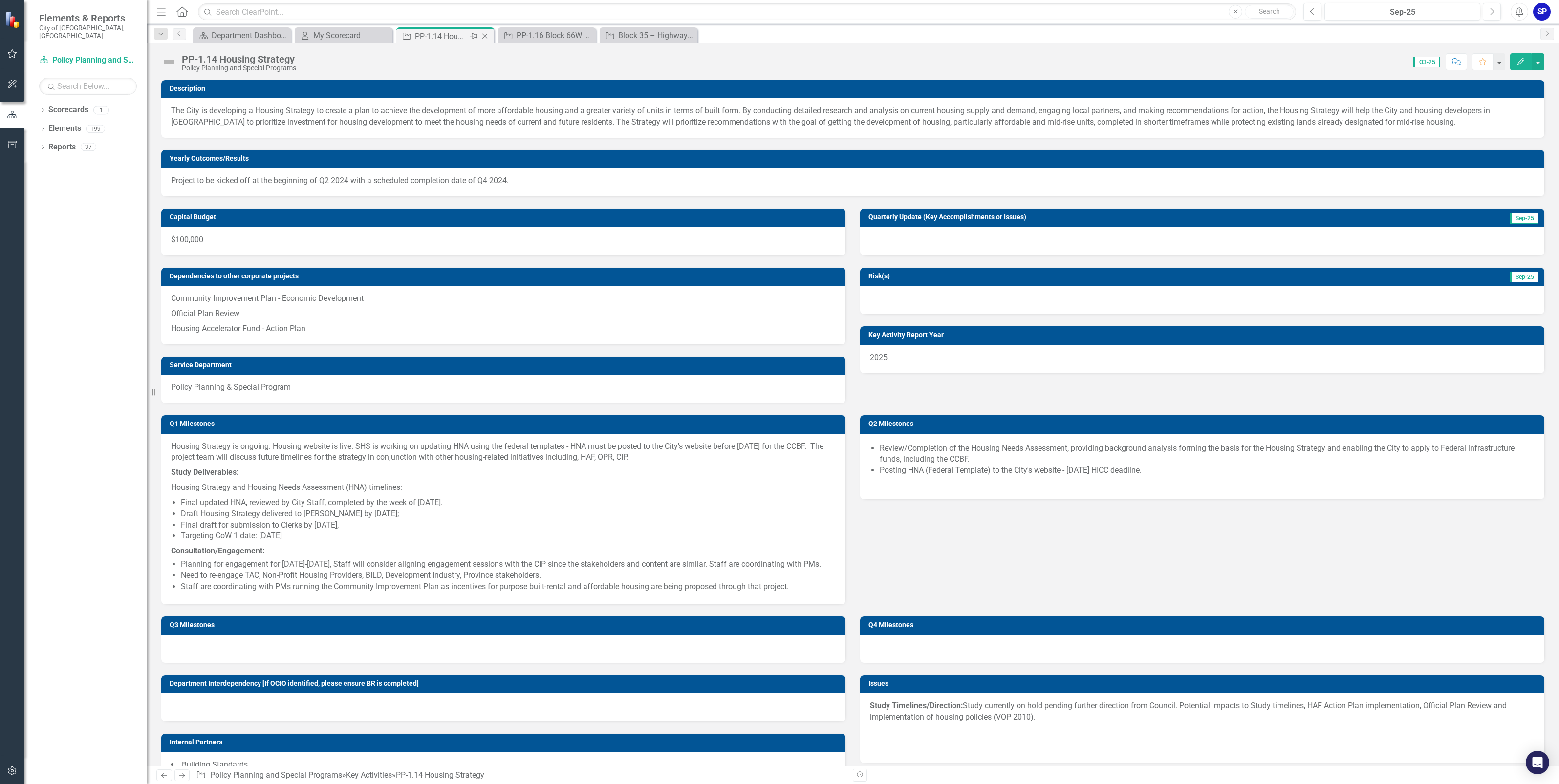
click at [482, 33] on icon "Close" at bounding box center [484, 36] width 9 height 8
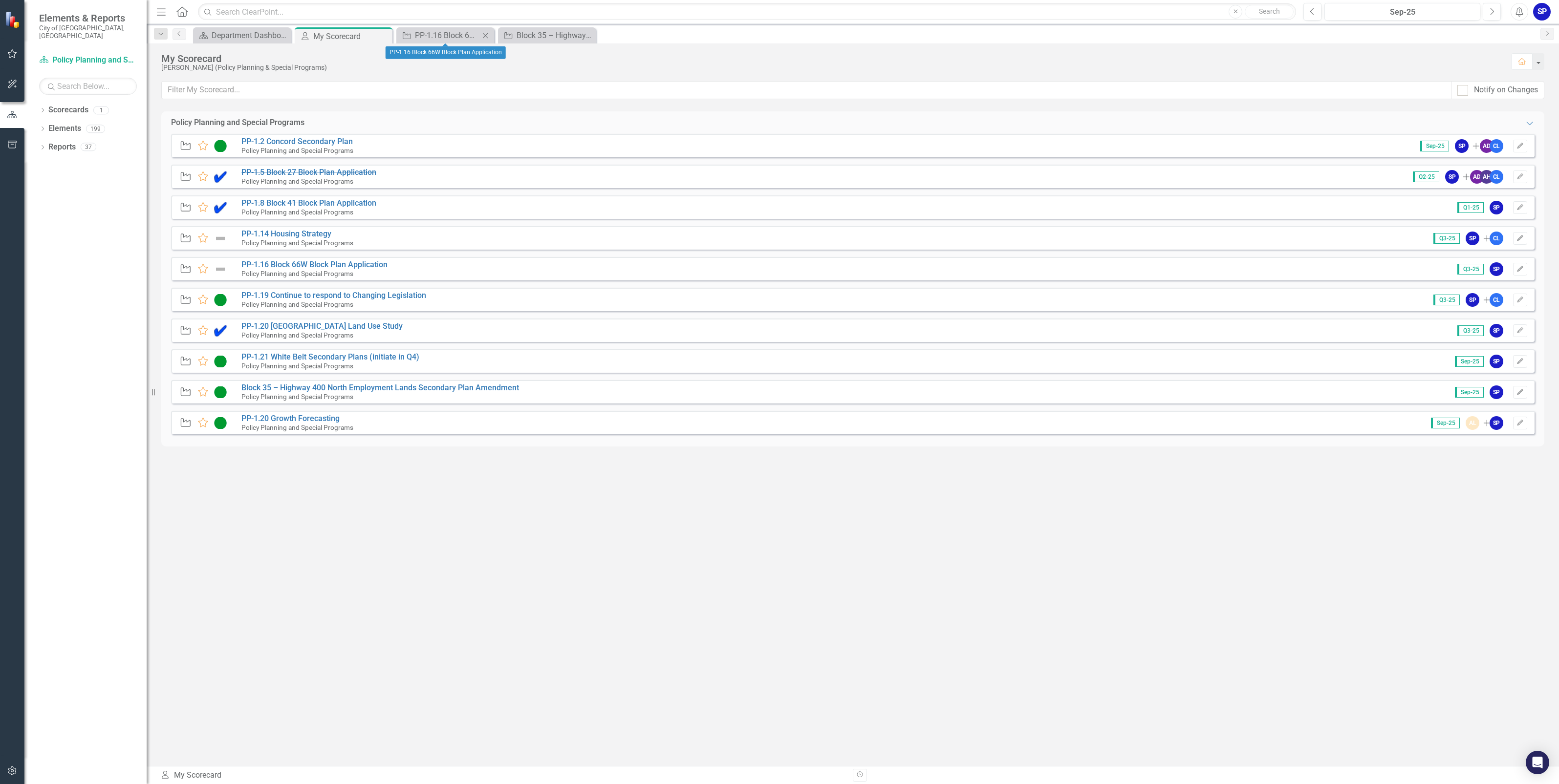
click at [446, 28] on div "Key Activity PP-1.16 Block 66W Block Plan Application Close" at bounding box center [445, 35] width 98 height 16
click at [446, 34] on div "PP-1.16 Block 66W Block Plan Application" at bounding box center [447, 35] width 64 height 12
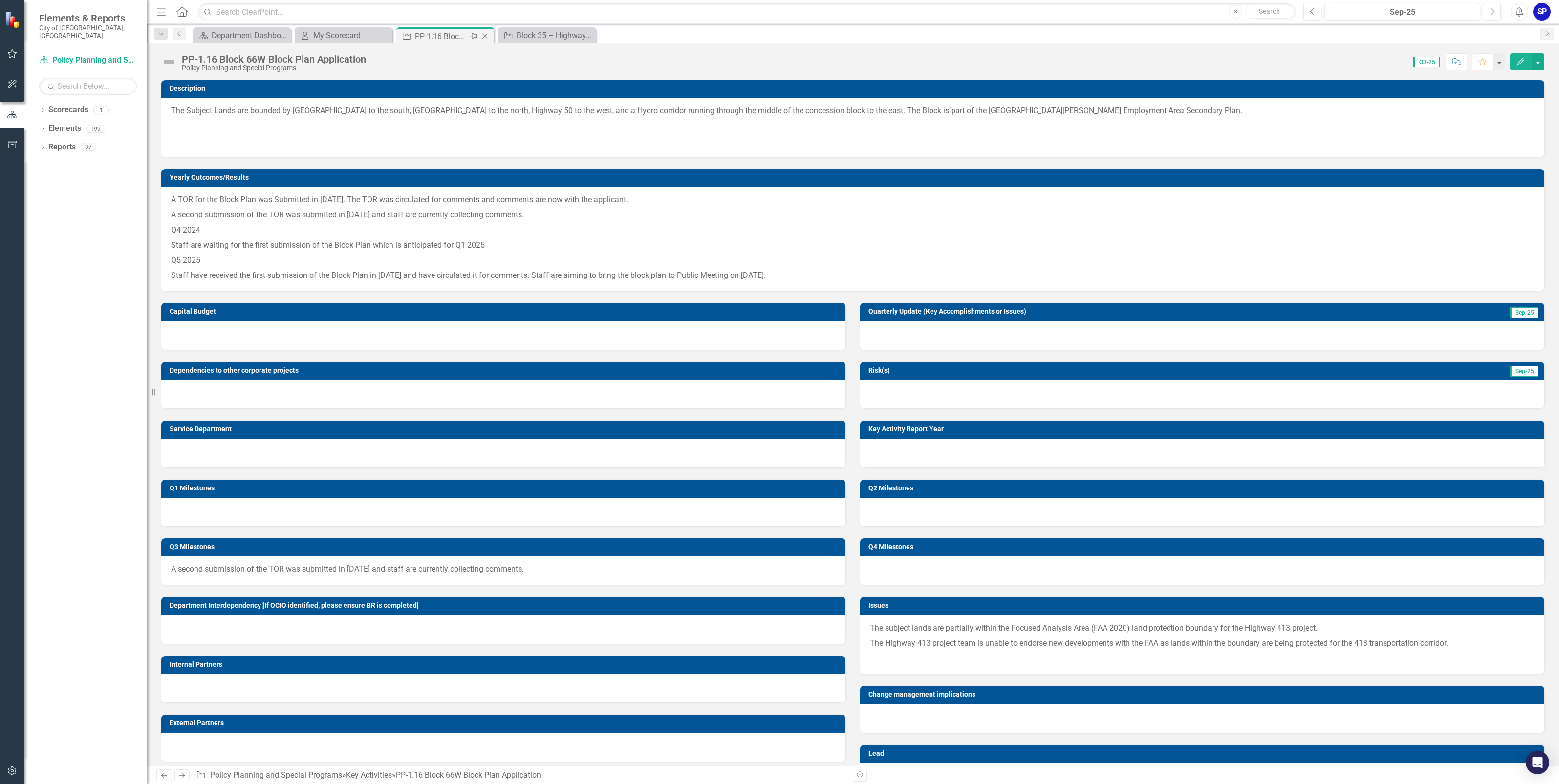
click at [484, 35] on icon at bounding box center [485, 36] width 6 height 6
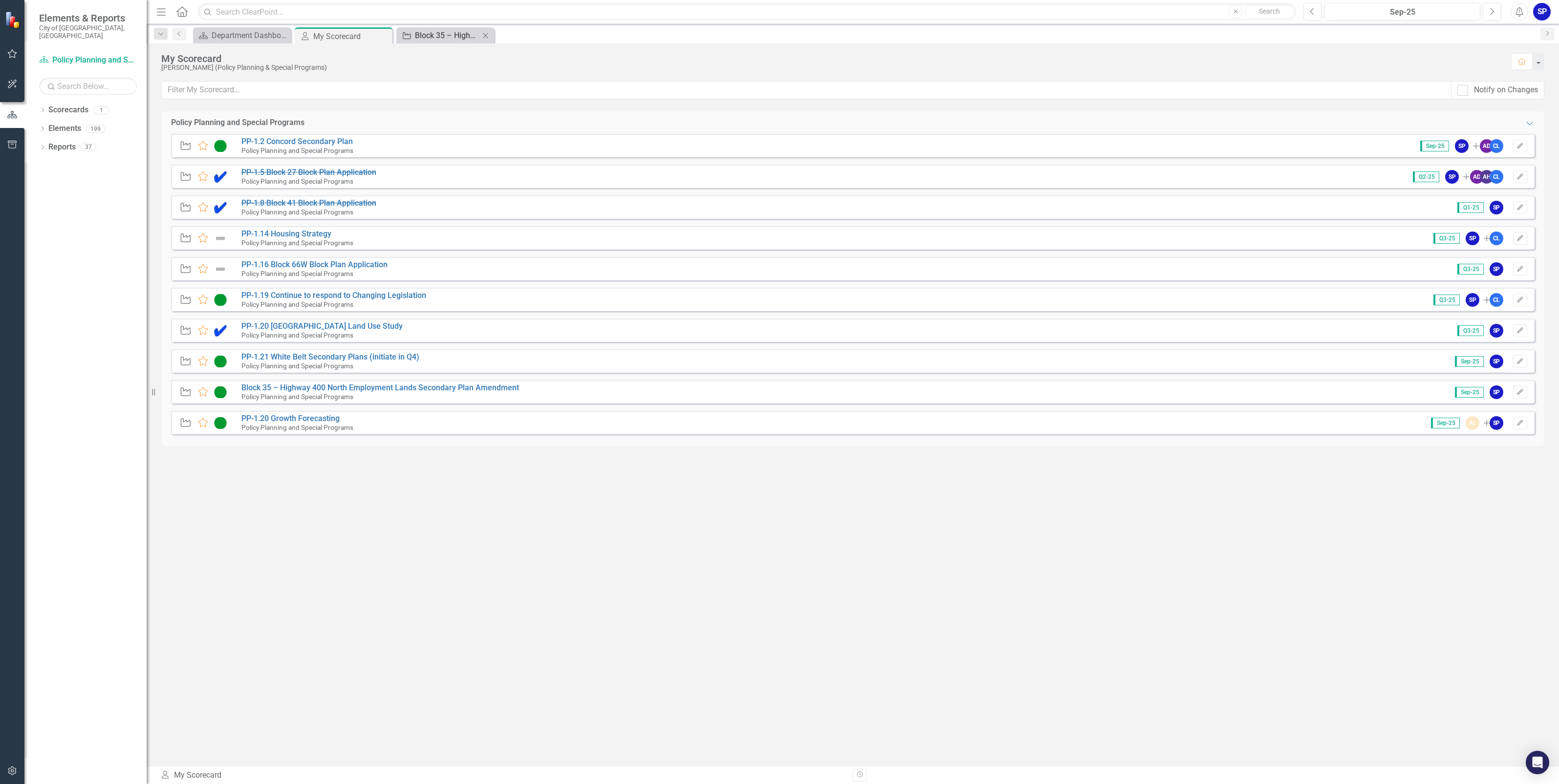
click at [442, 35] on div "Block 35 – Highway 400 North Employment Lands Secondary Plan Amendment" at bounding box center [447, 35] width 64 height 12
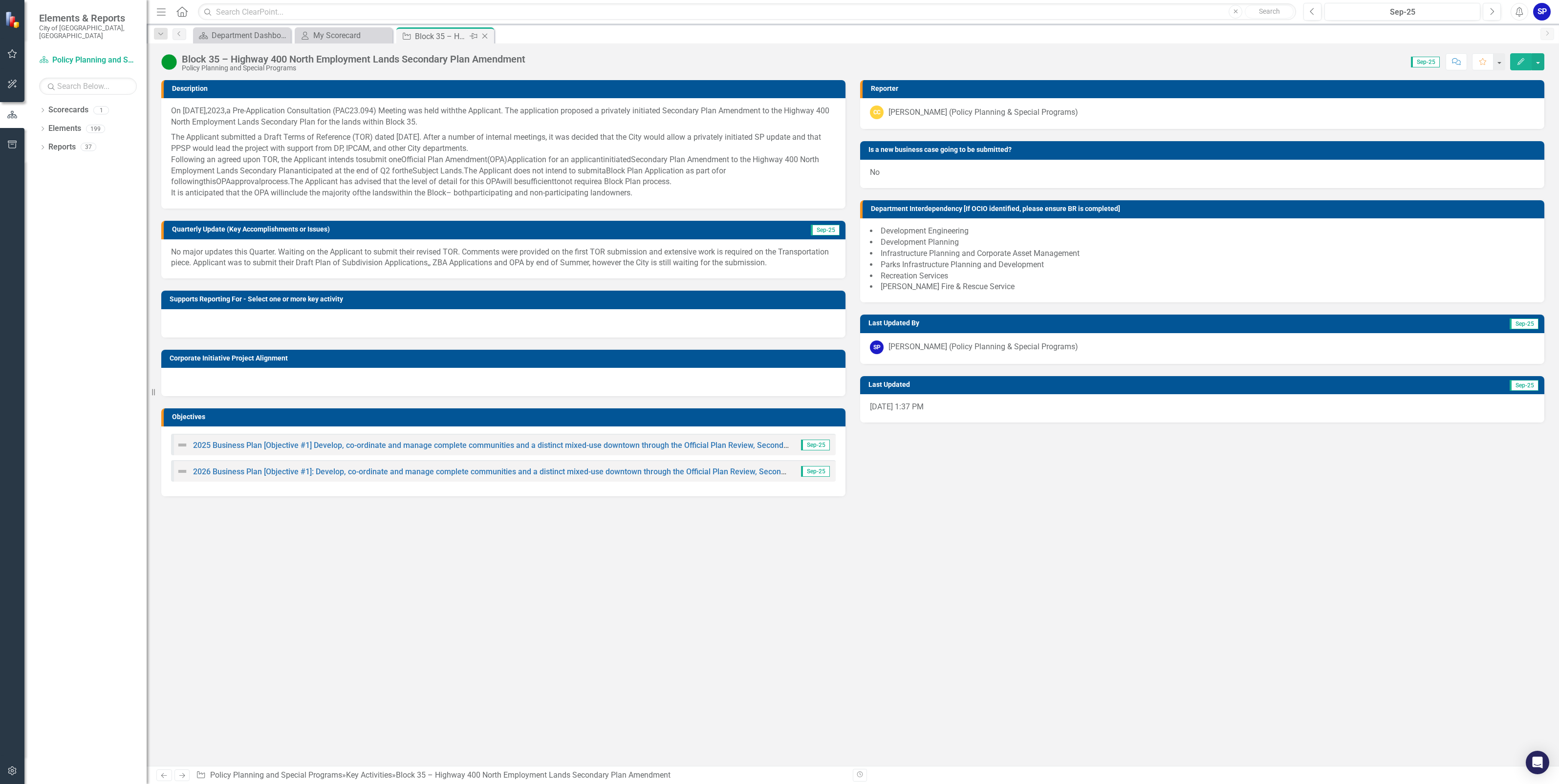
click at [485, 34] on icon "Close" at bounding box center [484, 36] width 9 height 8
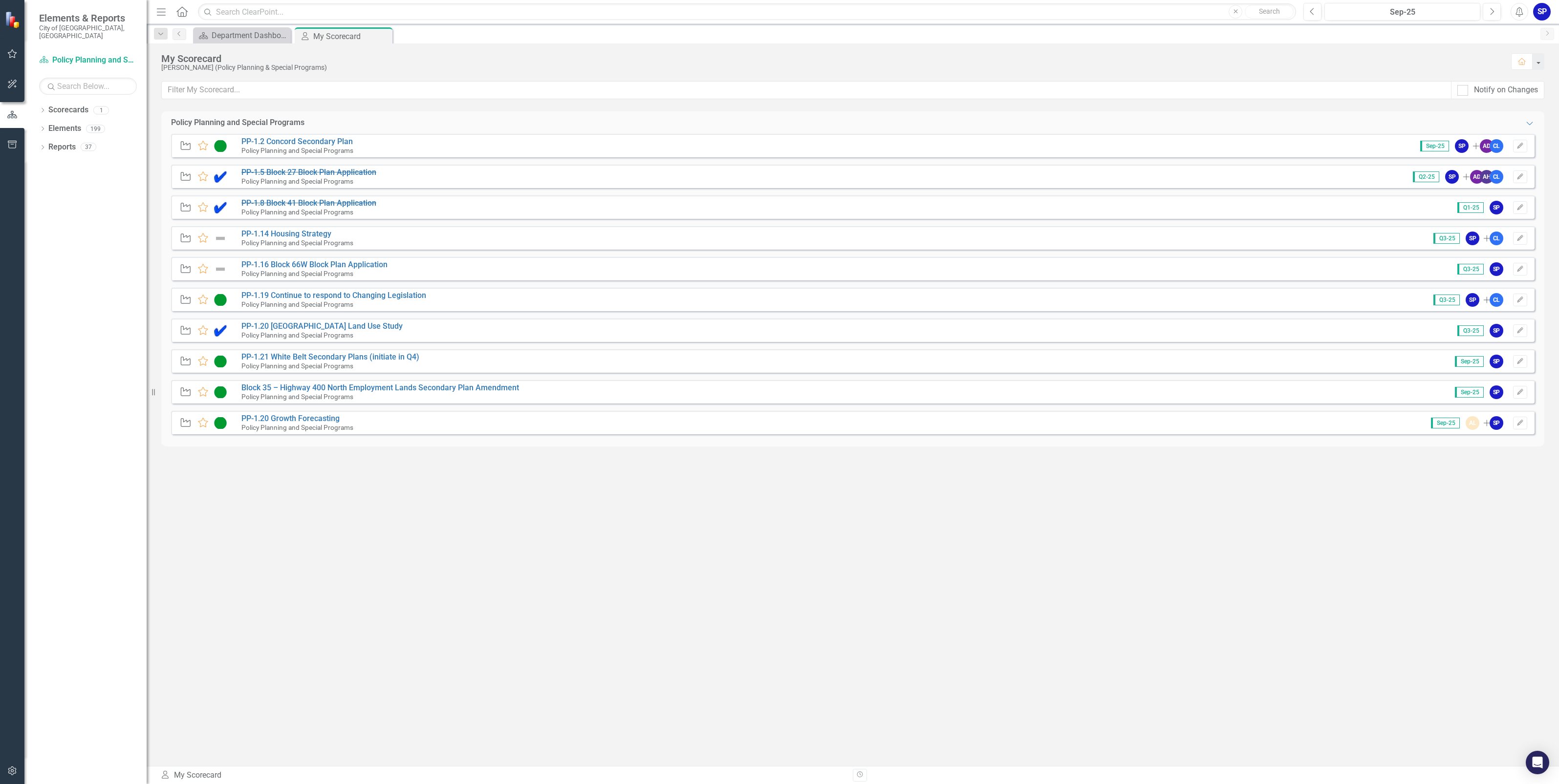
click at [305, 592] on div "Policy Planning and Special Programs Expanded Key Activity Favorite PP-1.2 Conc…" at bounding box center [852, 438] width 1383 height 654
click at [6, 51] on button "button" at bounding box center [12, 54] width 22 height 20
click at [253, 35] on div "Department Dashboard" at bounding box center [244, 35] width 64 height 12
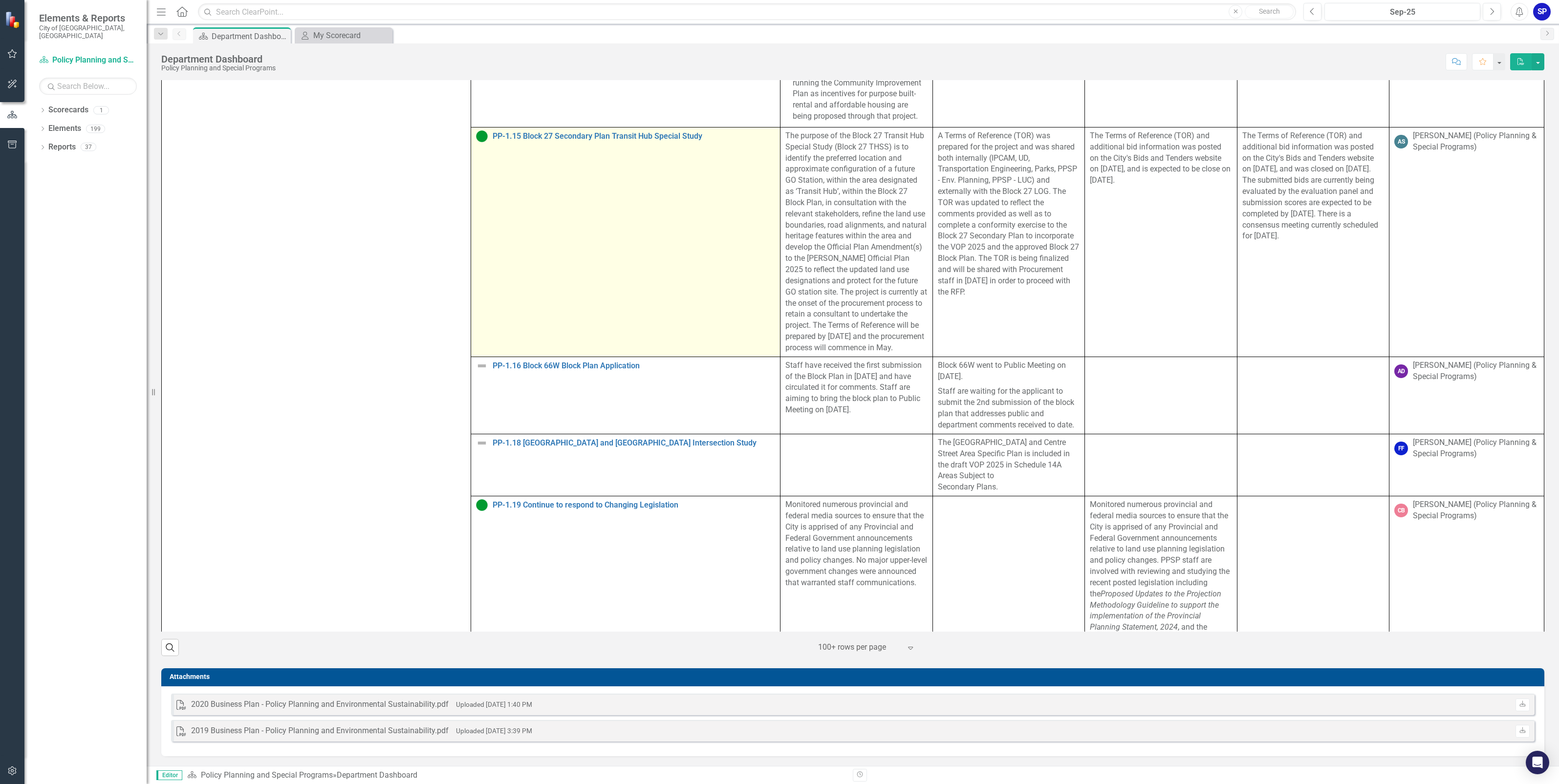
scroll to position [1344, 0]
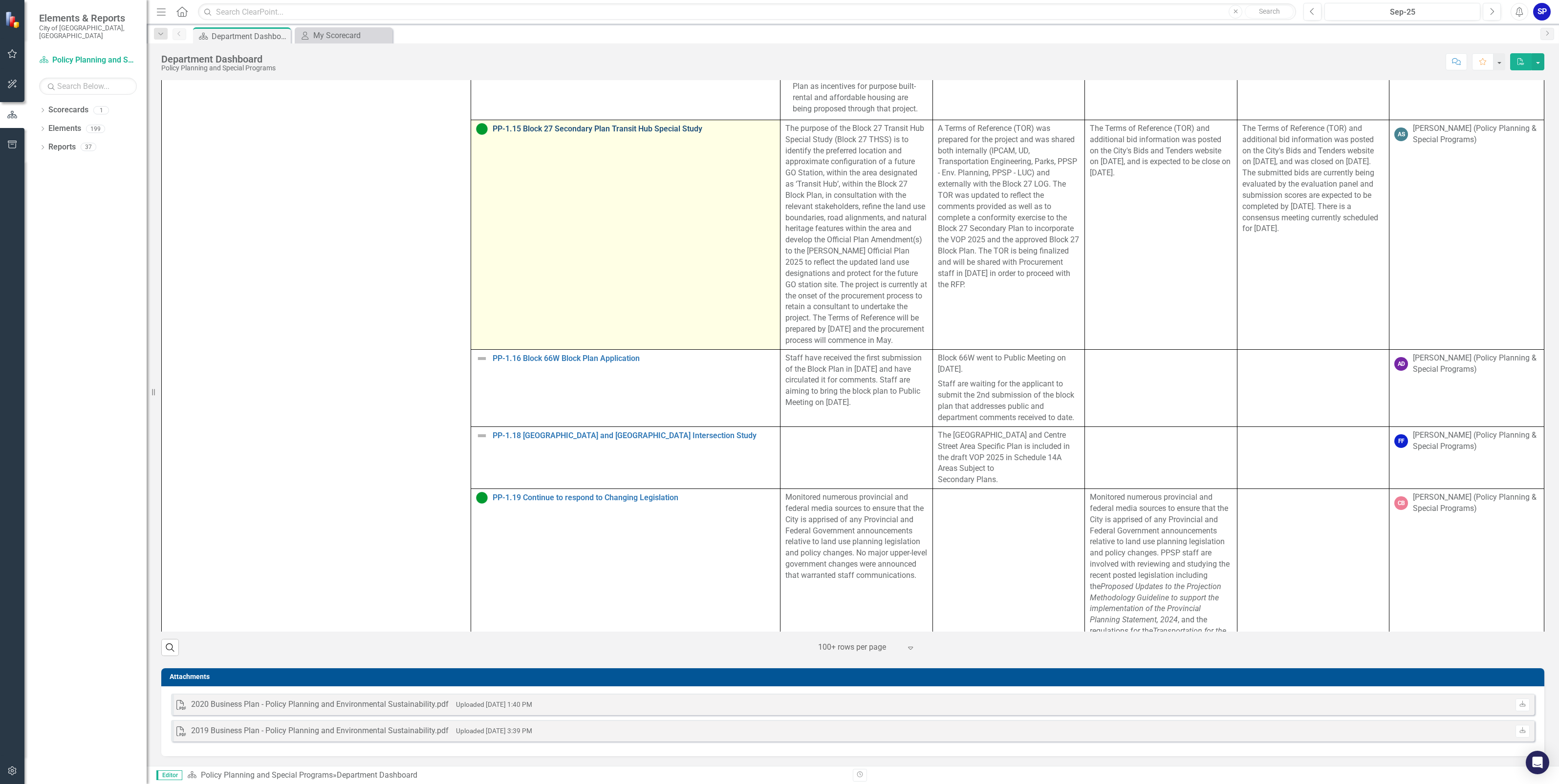
click at [659, 133] on link "PP-1.15 Block 27 Secondary Plan Transit Hub Special Study" at bounding box center [634, 129] width 282 height 9
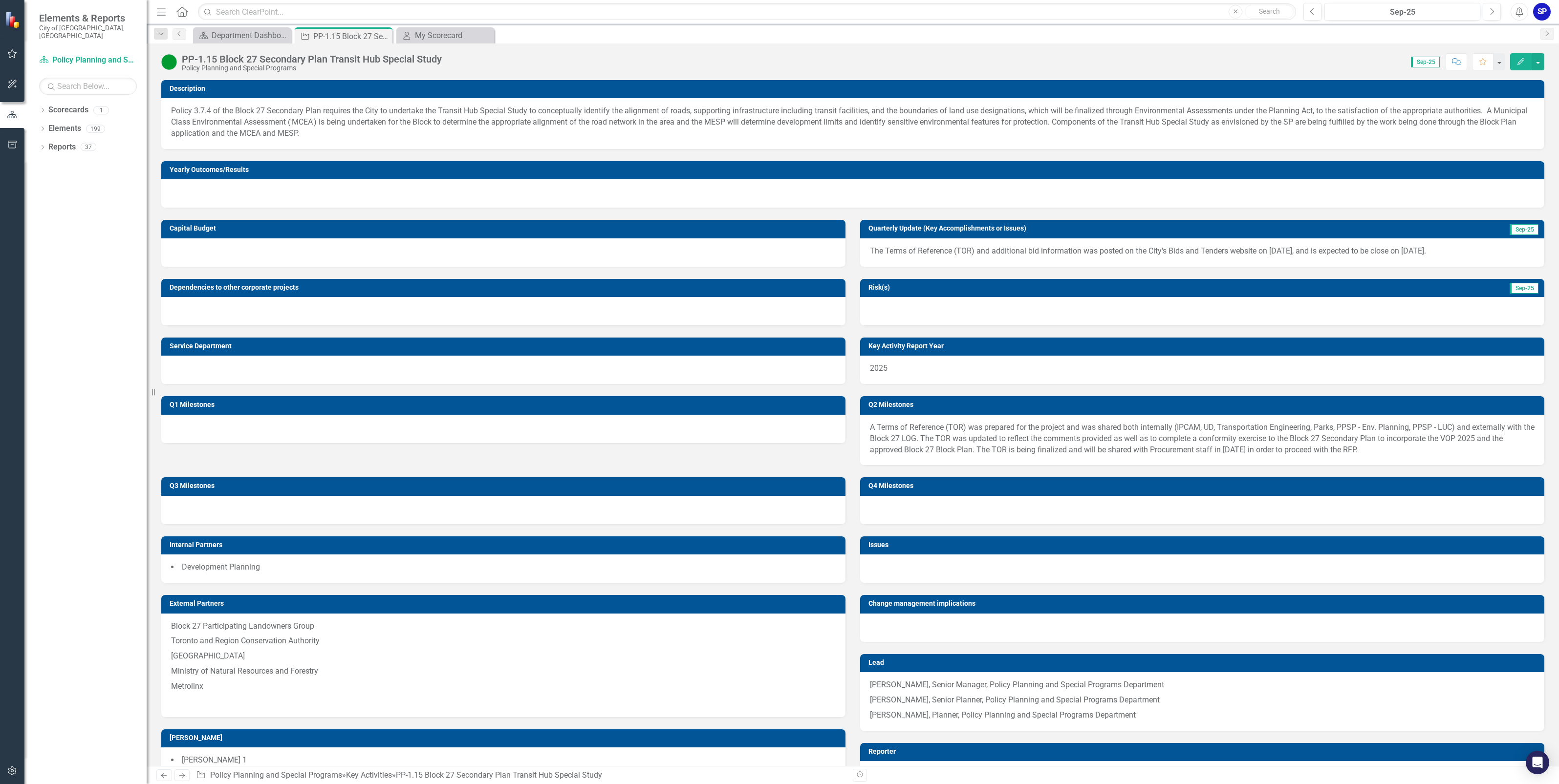
click at [638, 423] on div at bounding box center [503, 429] width 684 height 28
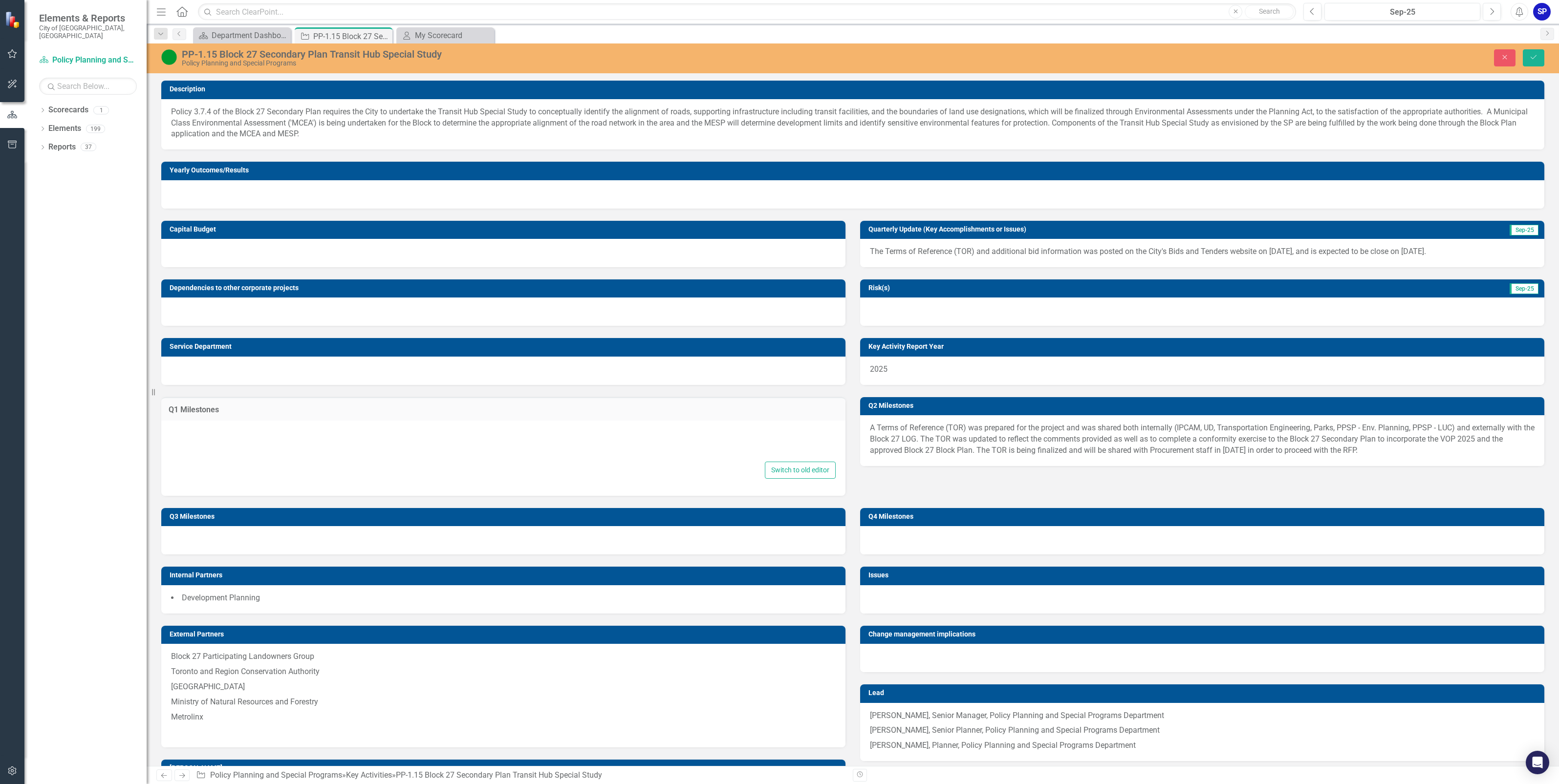
click at [263, 430] on div at bounding box center [504, 443] width 665 height 31
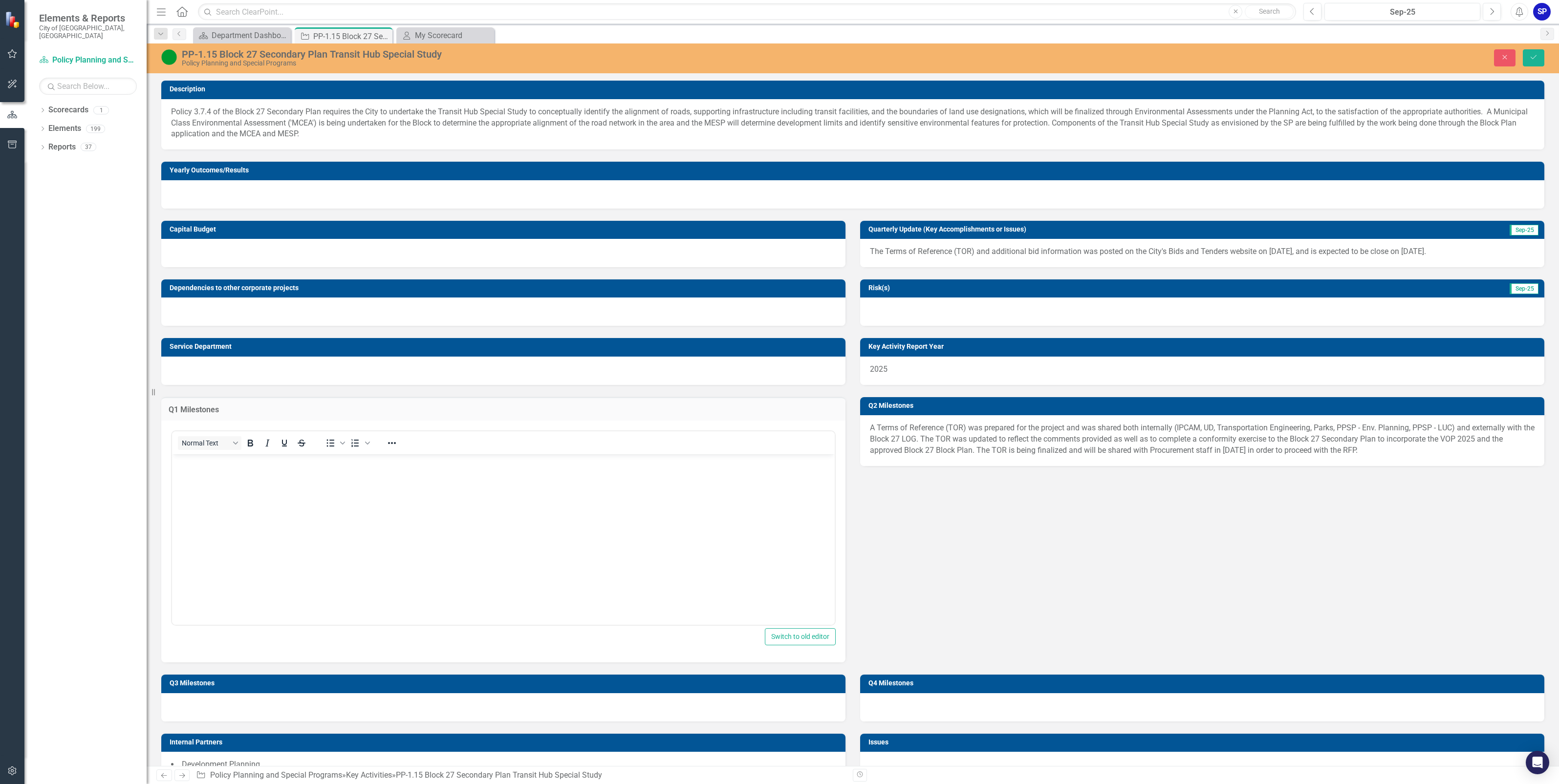
click at [258, 455] on body "Rich Text Area. Press ALT-0 for help." at bounding box center [503, 528] width 663 height 147
click at [1529, 61] on button "Save" at bounding box center [1534, 57] width 21 height 17
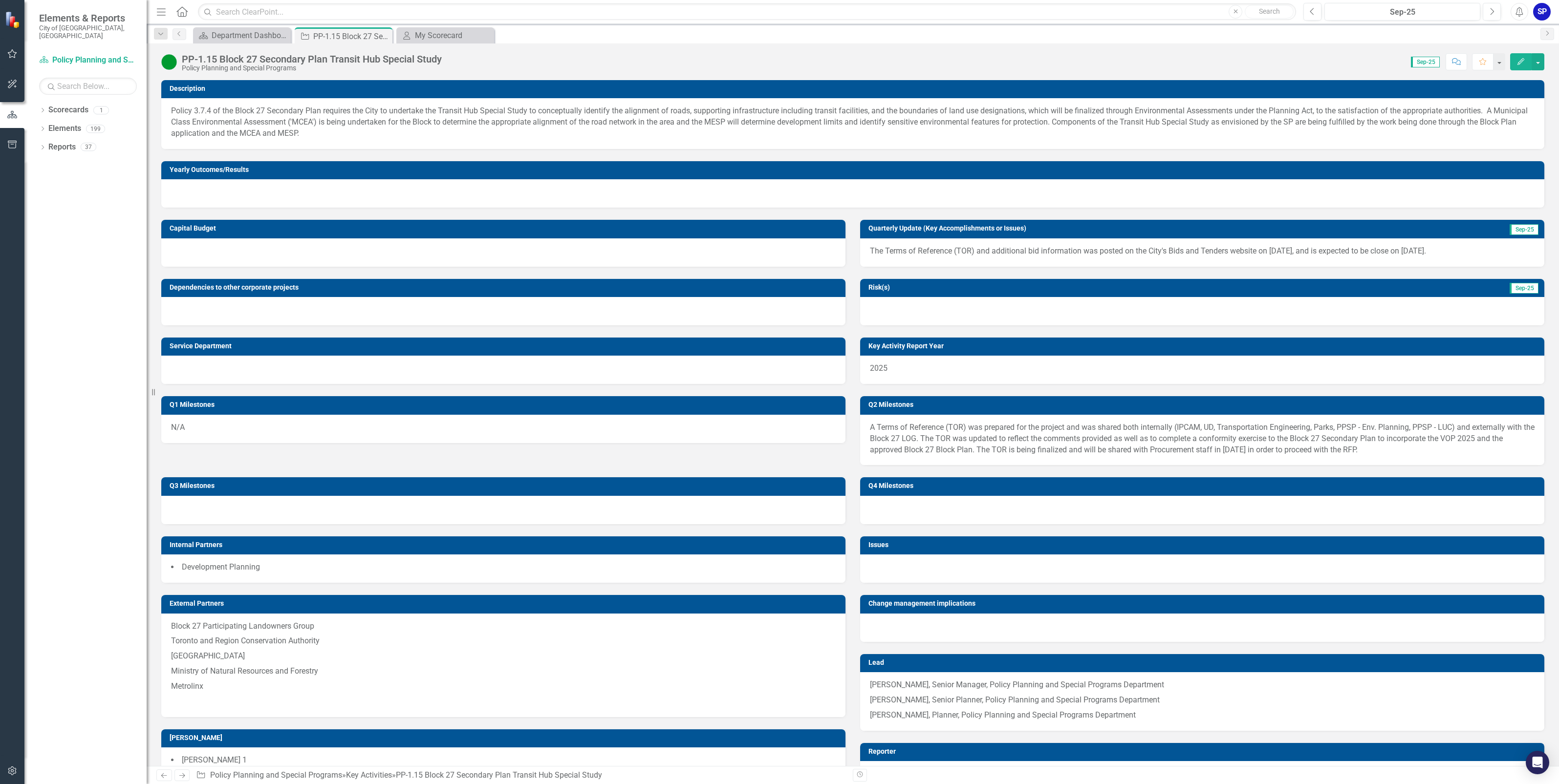
click at [881, 250] on p "The Terms of Reference (TOR) and additional bid information was posted on the C…" at bounding box center [1203, 251] width 665 height 11
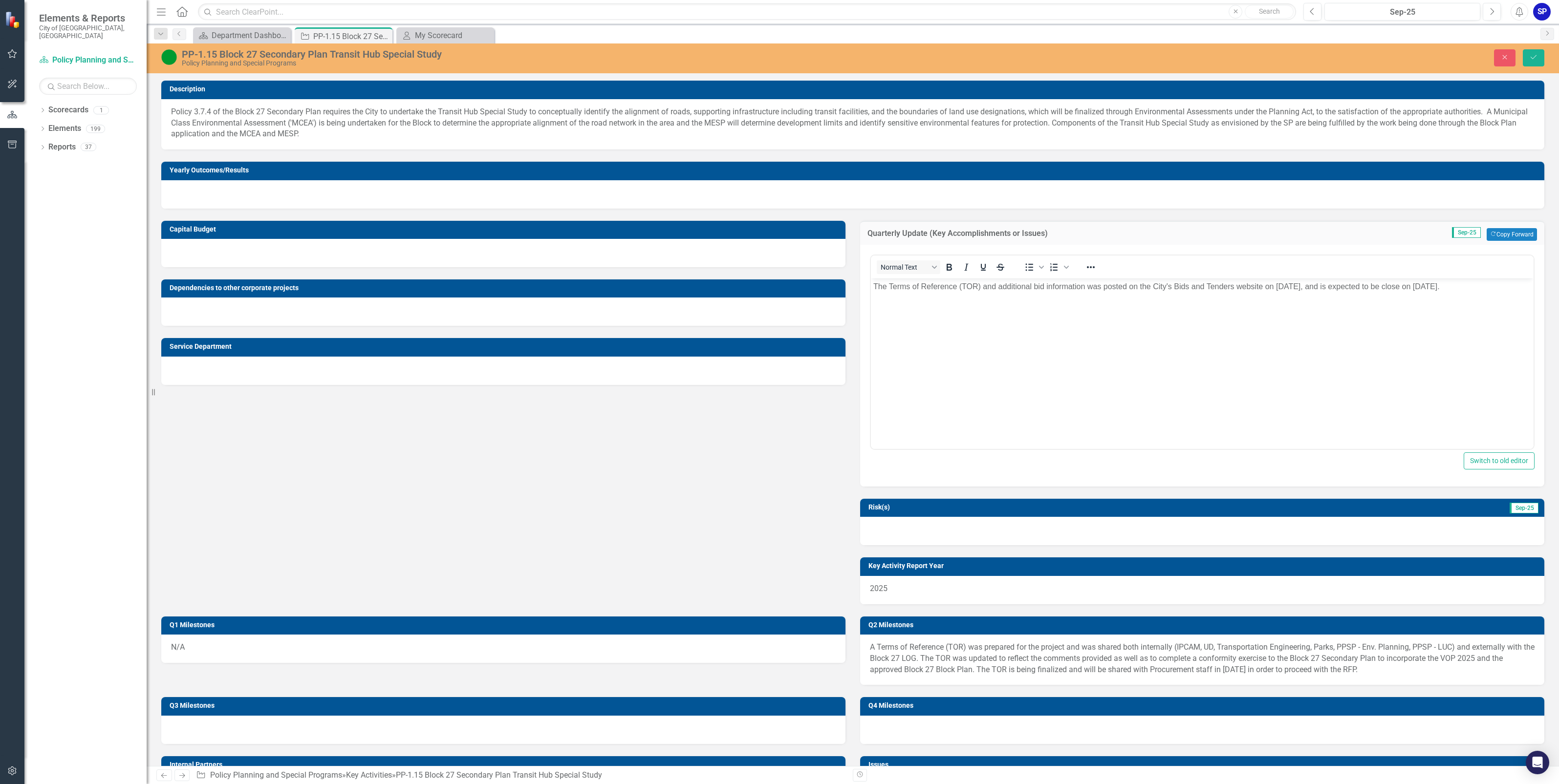
click at [1332, 285] on p "The Terms of Reference (TOR) and additional bid information was posted on the C…" at bounding box center [1202, 286] width 658 height 12
click at [1531, 61] on button "Save" at bounding box center [1534, 57] width 21 height 17
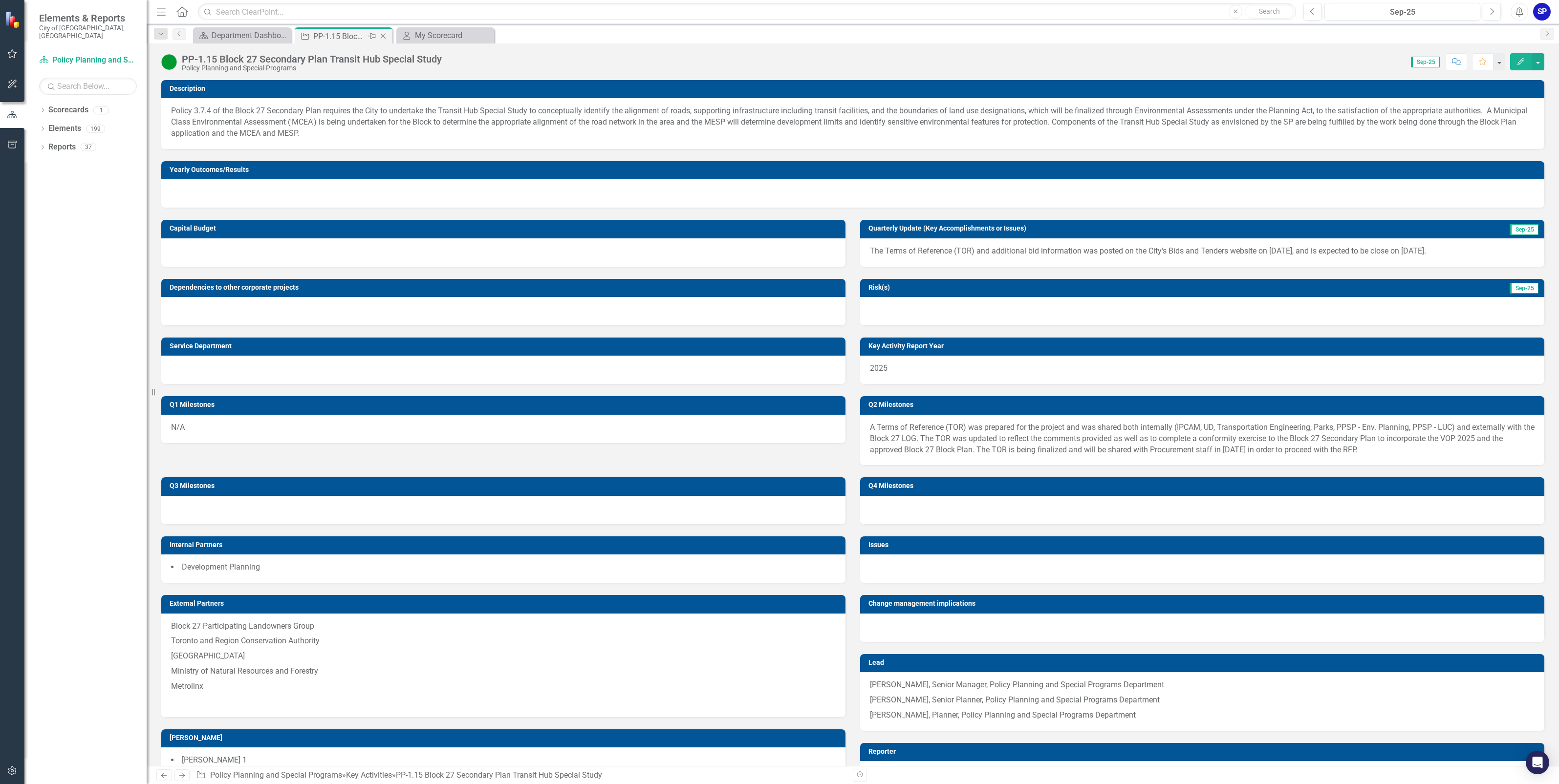
click at [382, 35] on icon "Close" at bounding box center [383, 36] width 9 height 8
